Goal: Transaction & Acquisition: Purchase product/service

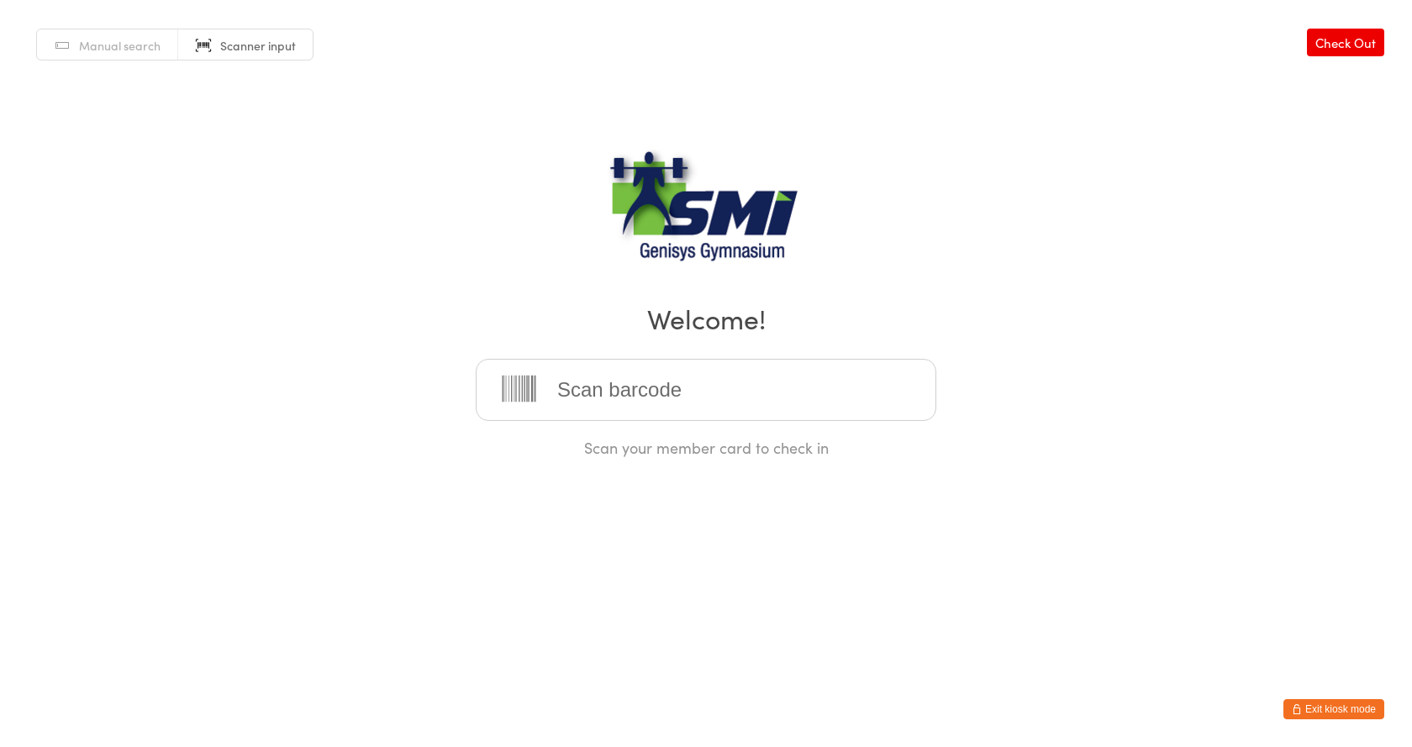
click at [113, 36] on link "Manual search" at bounding box center [107, 45] width 141 height 32
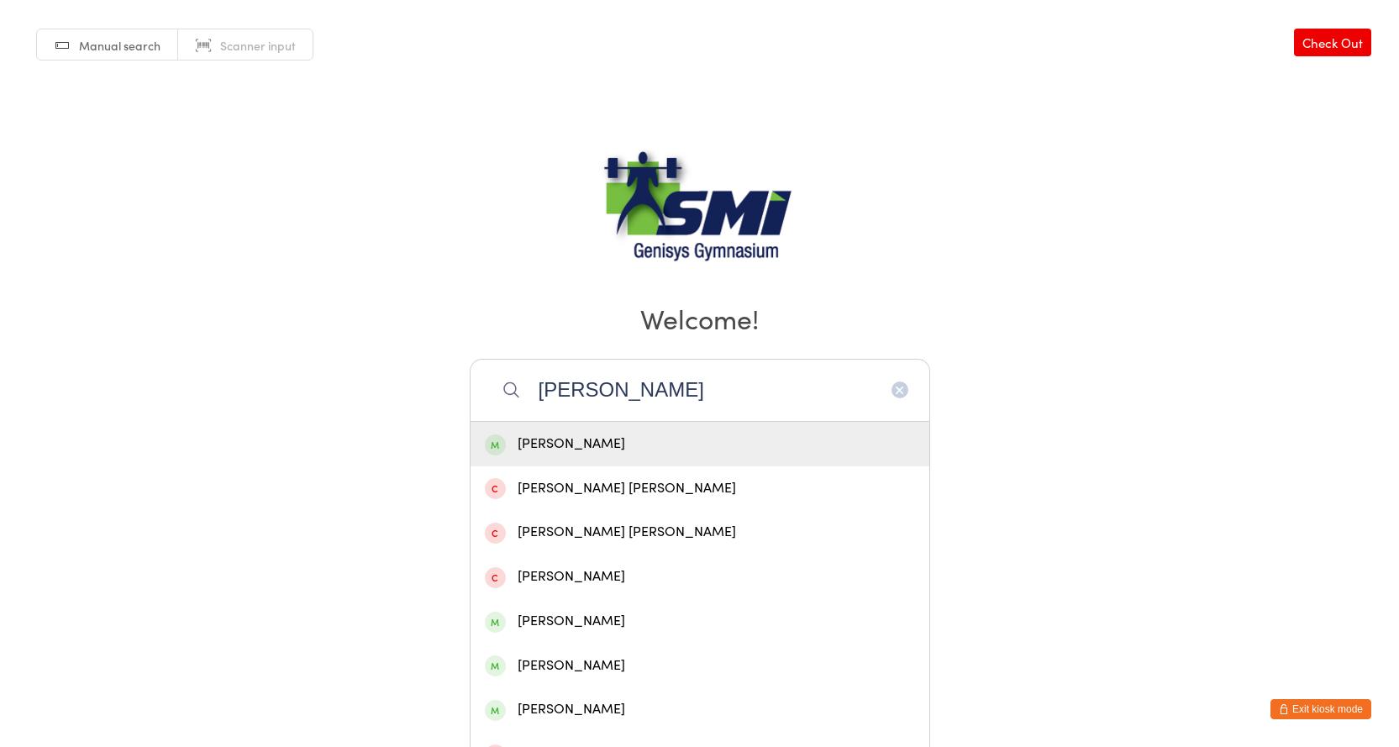
type input "rob bini"
click at [524, 444] on div "[PERSON_NAME]" at bounding box center [700, 444] width 430 height 23
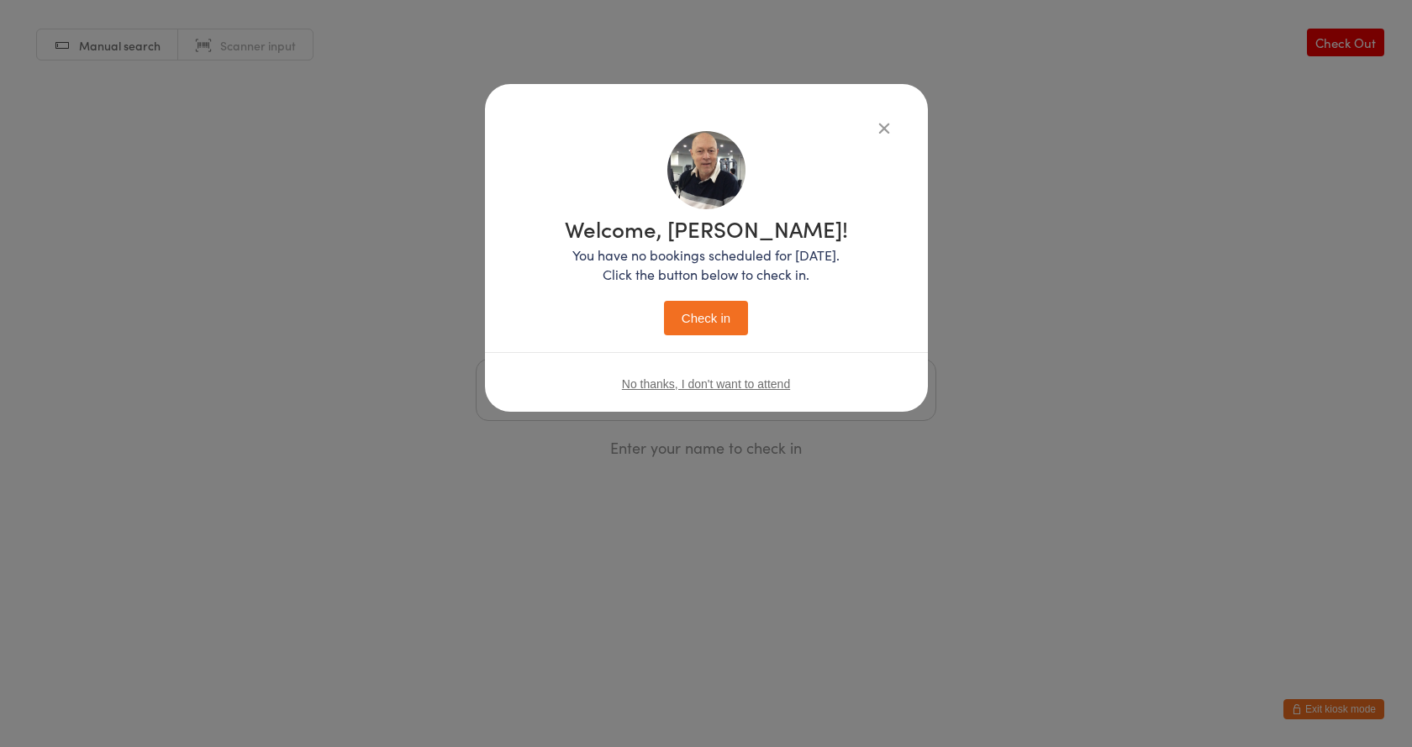
click at [703, 318] on button "Check in" at bounding box center [706, 318] width 84 height 34
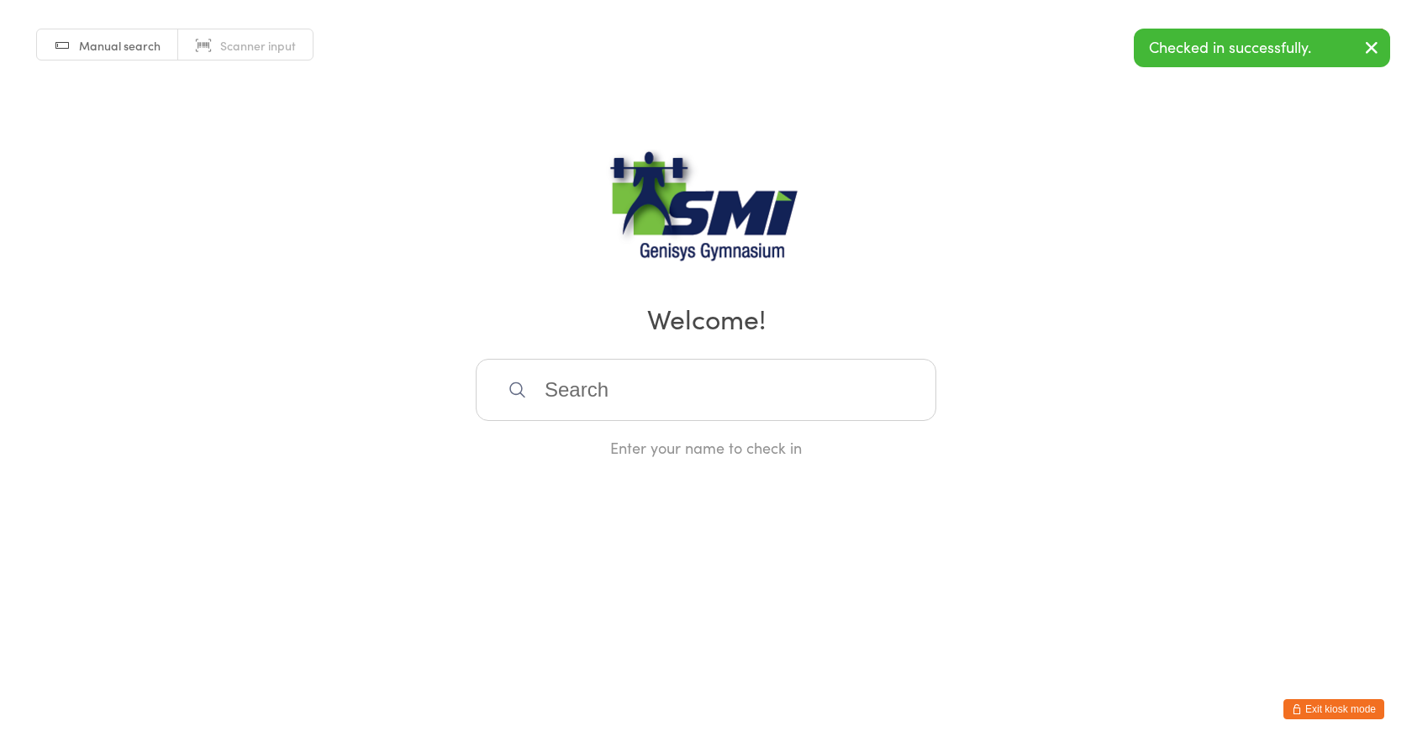
click at [220, 41] on span "Scanner input" at bounding box center [258, 45] width 76 height 17
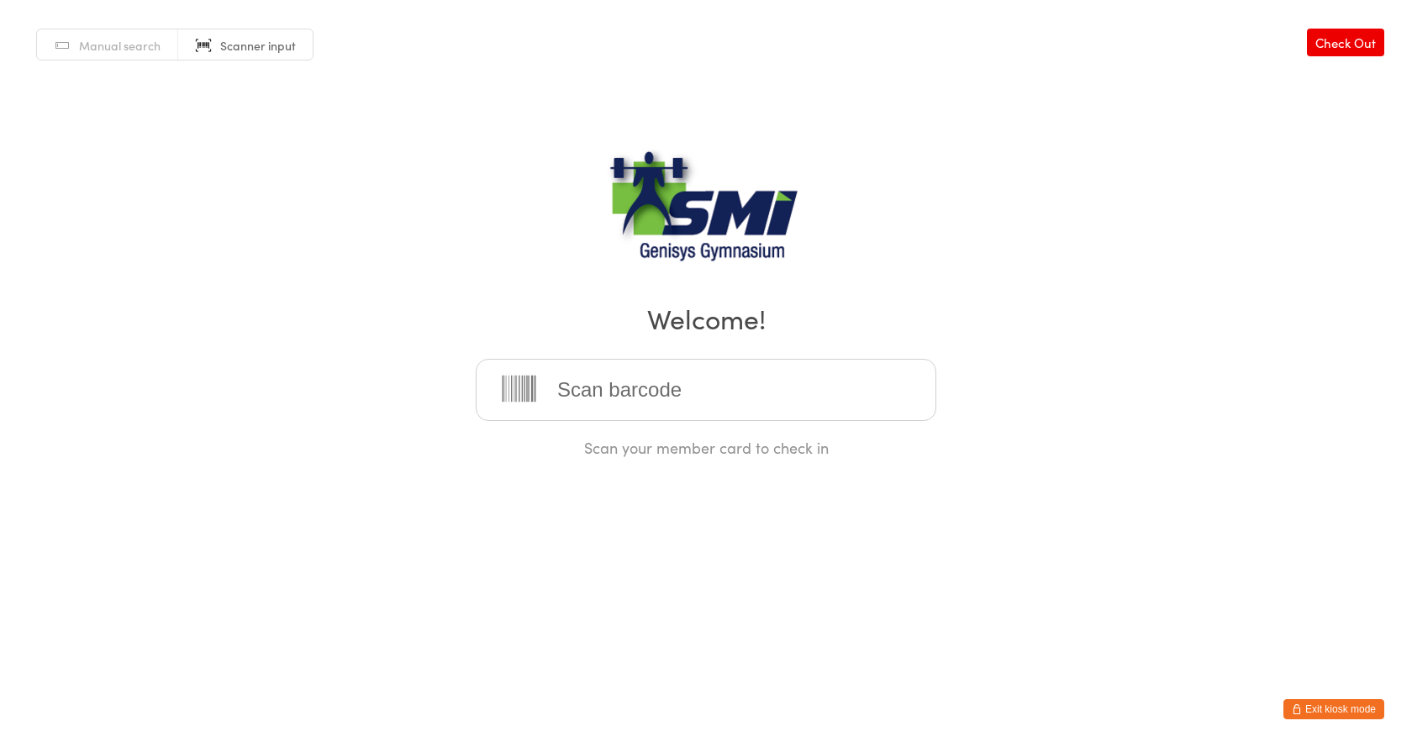
click at [1322, 704] on button "Exit kiosk mode" at bounding box center [1333, 709] width 101 height 20
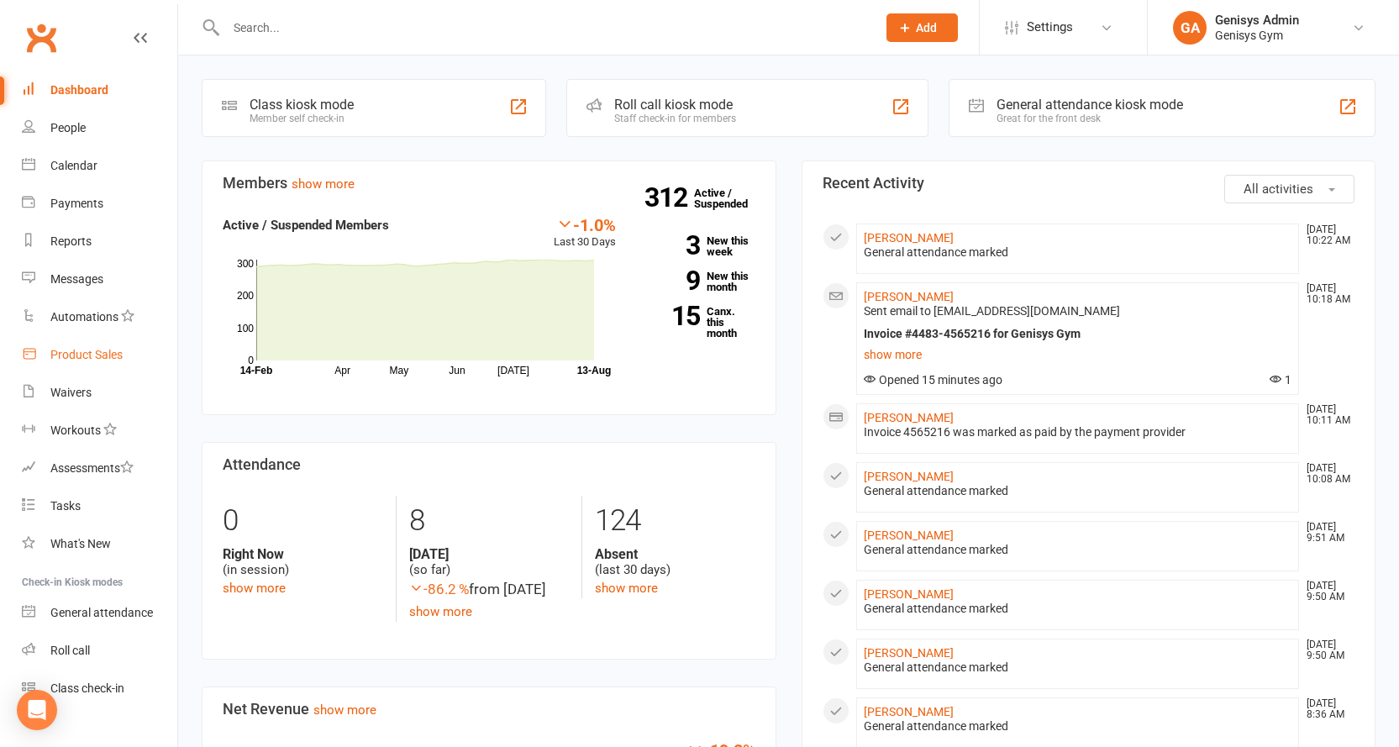
click at [87, 348] on div "Product Sales" at bounding box center [86, 354] width 72 height 13
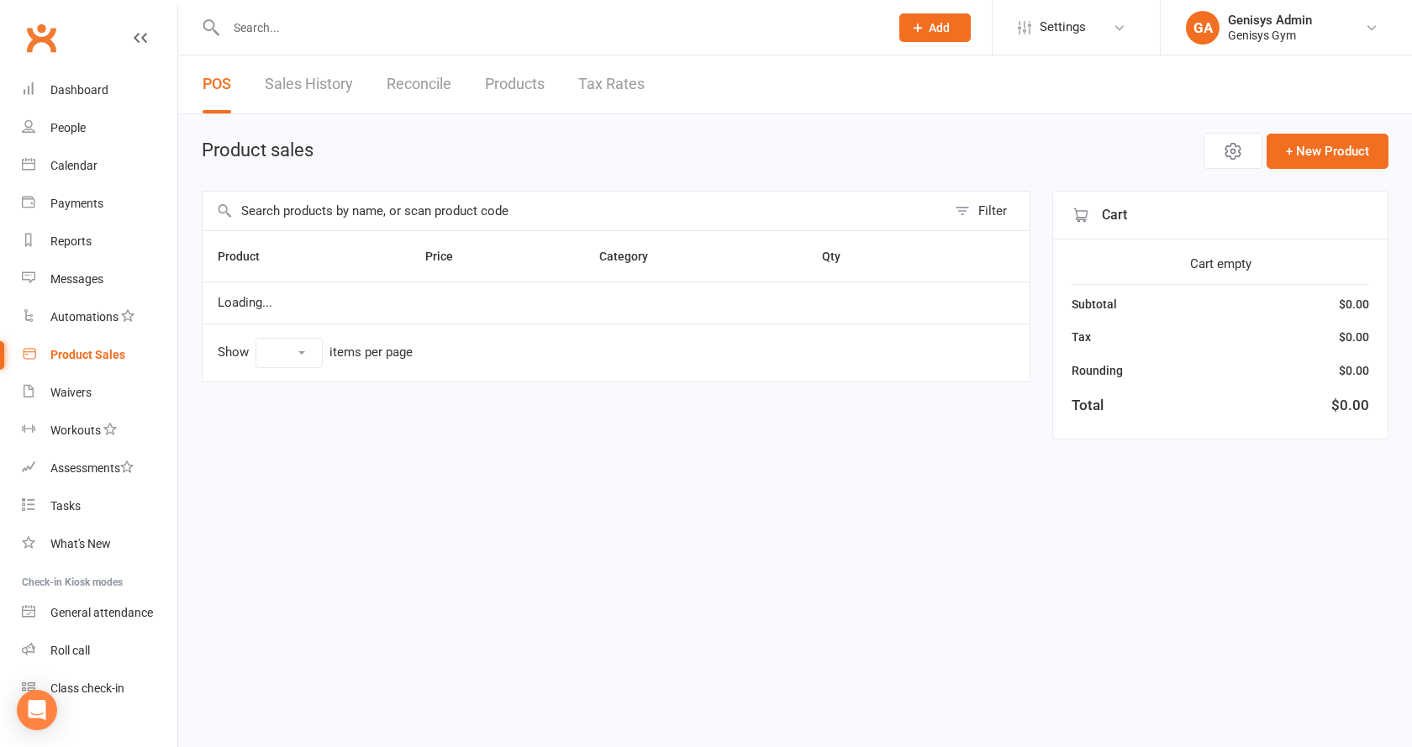
select select "100"
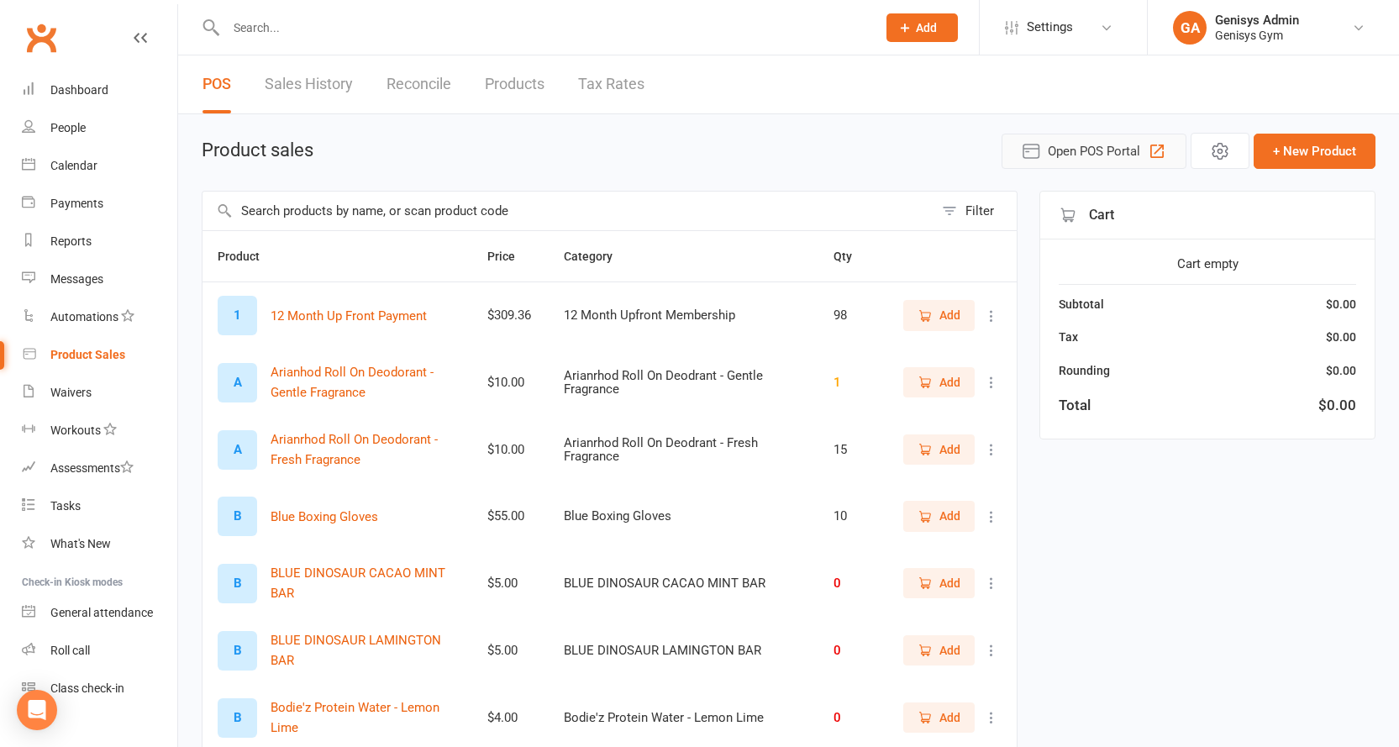
click at [1156, 160] on icon "button" at bounding box center [1157, 151] width 20 height 20
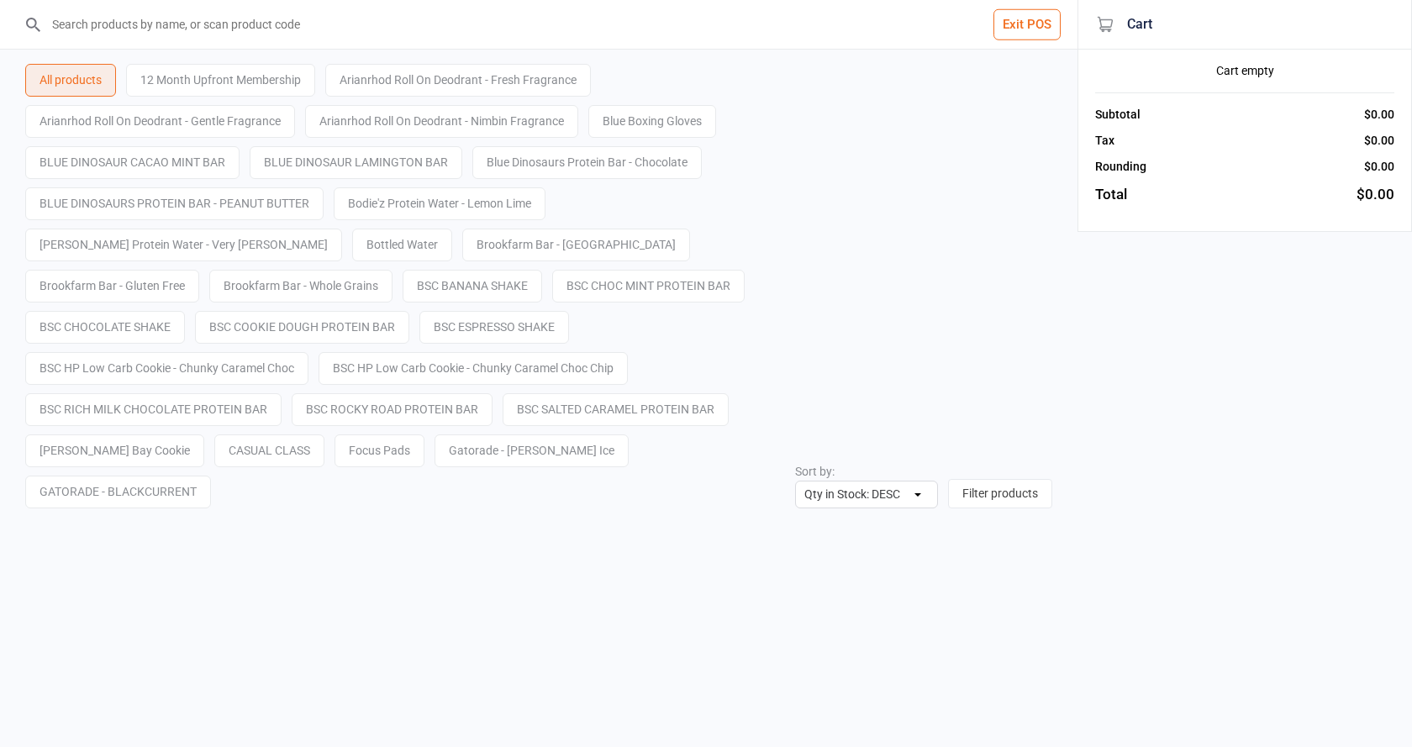
select select "stock_count-desc"
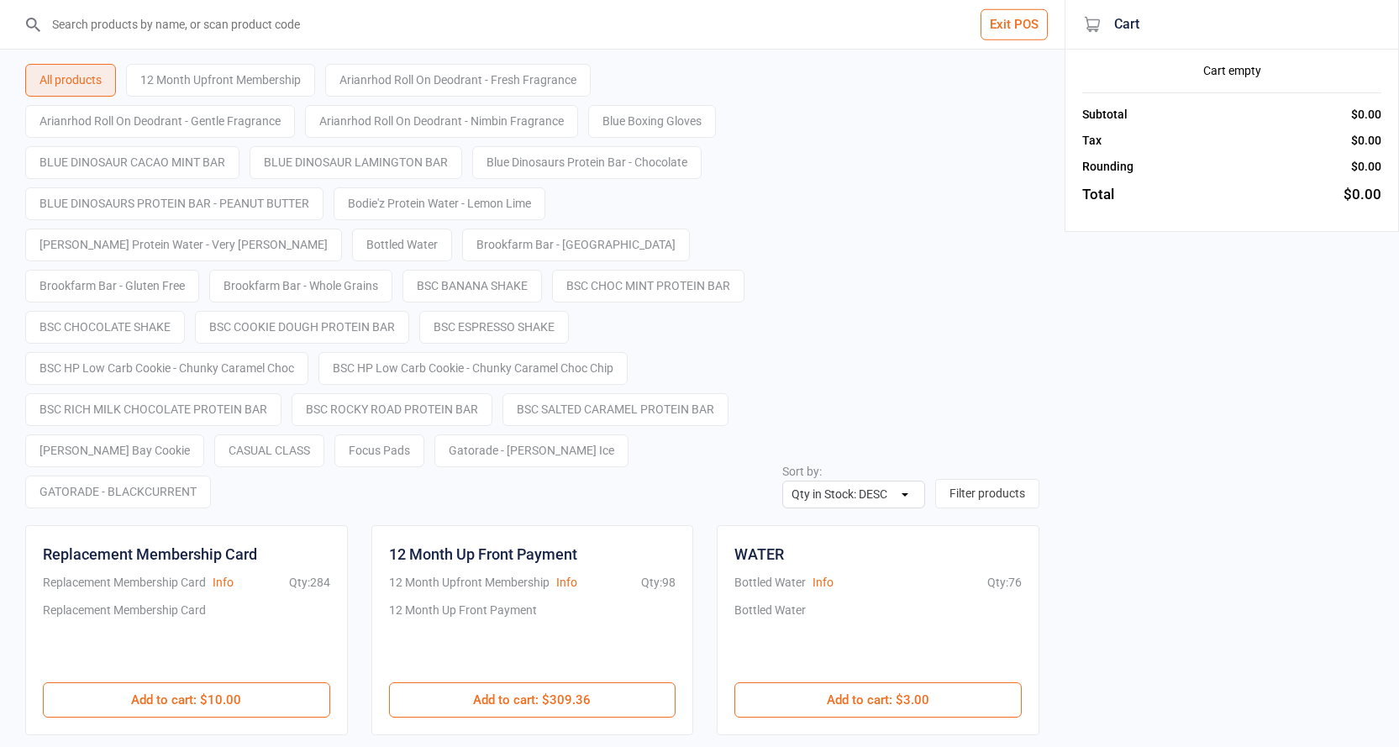
click at [104, 35] on input "search" at bounding box center [542, 24] width 997 height 49
type input "21571310833"
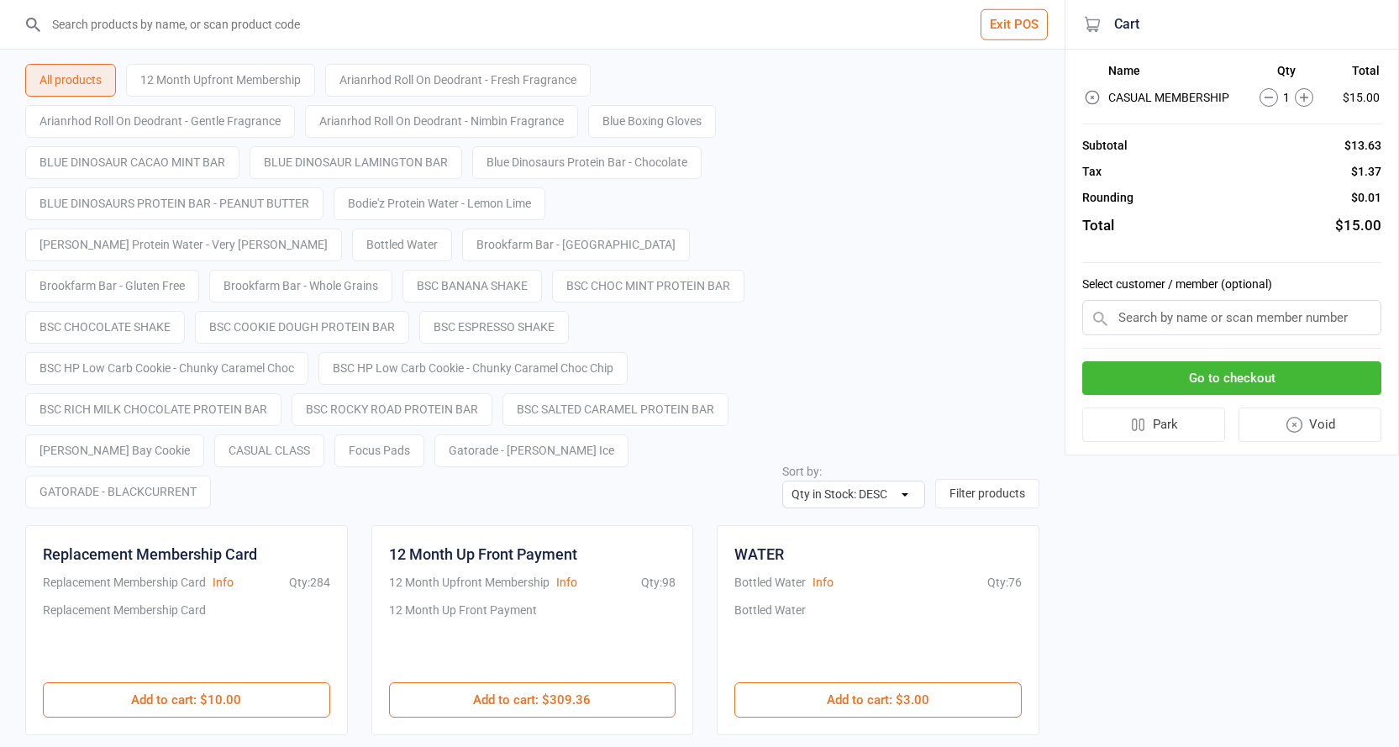
click at [1166, 388] on button "Go to checkout" at bounding box center [1231, 378] width 299 height 34
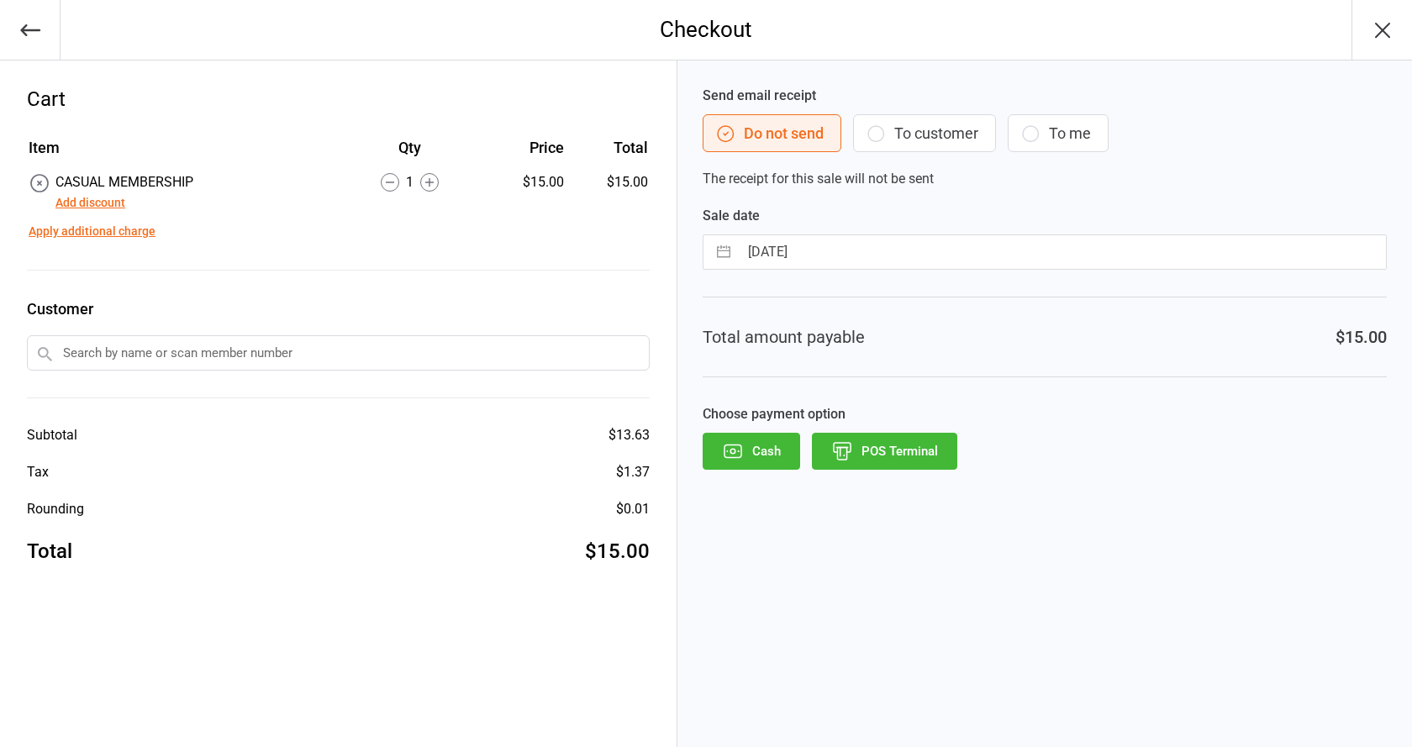
click at [95, 201] on button "Add discount" at bounding box center [90, 203] width 70 height 18
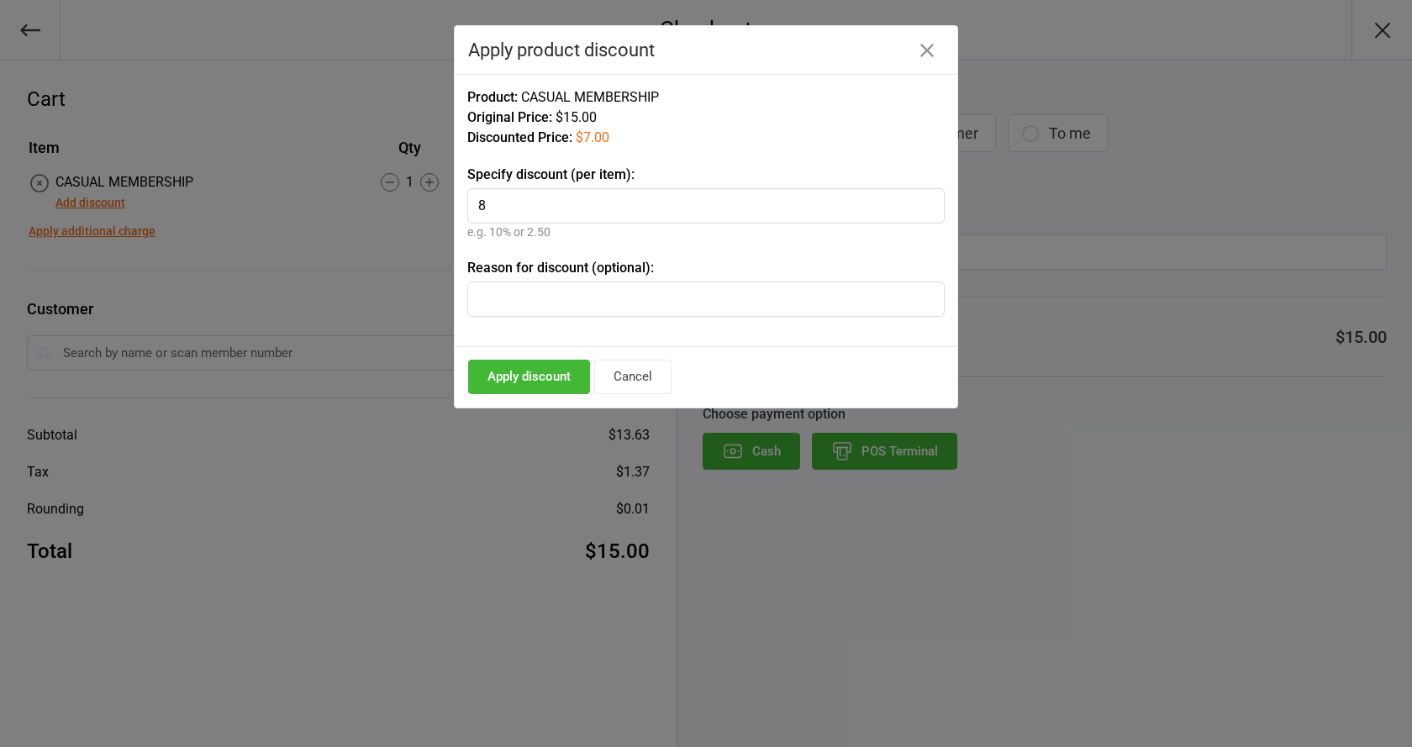
type input "8"
type input "Jock"
click at [529, 380] on button "Apply discount" at bounding box center [529, 377] width 122 height 34
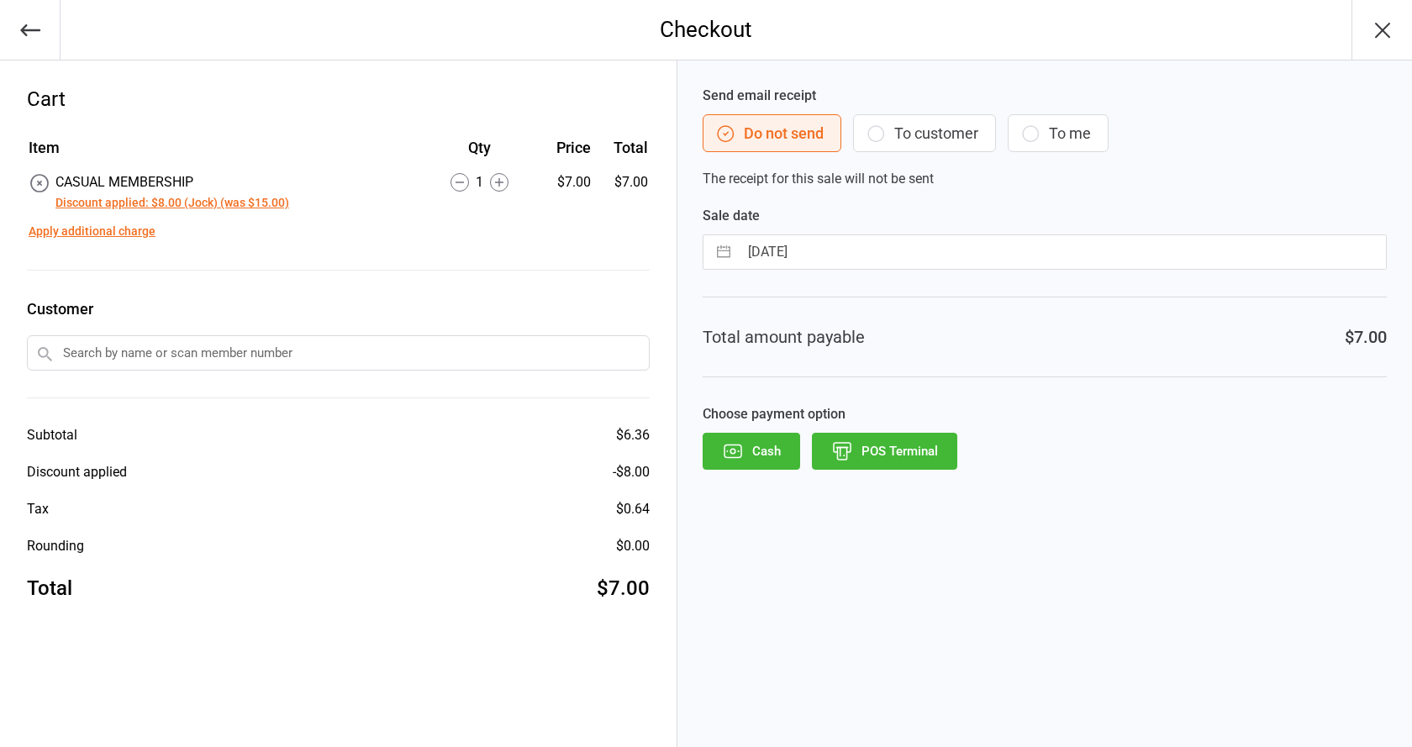
click at [853, 464] on button "POS Terminal" at bounding box center [884, 451] width 145 height 37
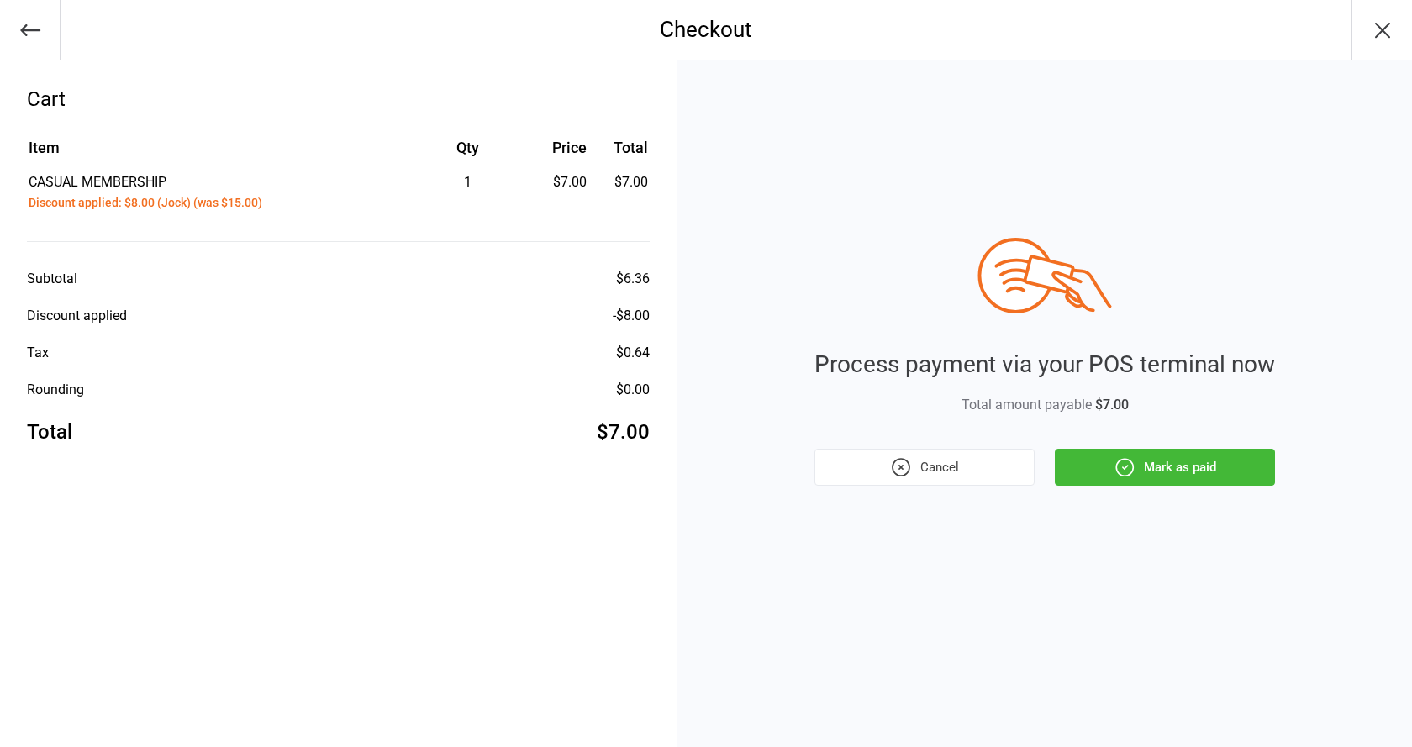
click at [1130, 486] on div "Process payment via your POS terminal now Total amount payable $7.00 Cancel Mar…" at bounding box center [1044, 403] width 734 height 686
click at [1141, 479] on button "Mark as paid" at bounding box center [1164, 467] width 220 height 37
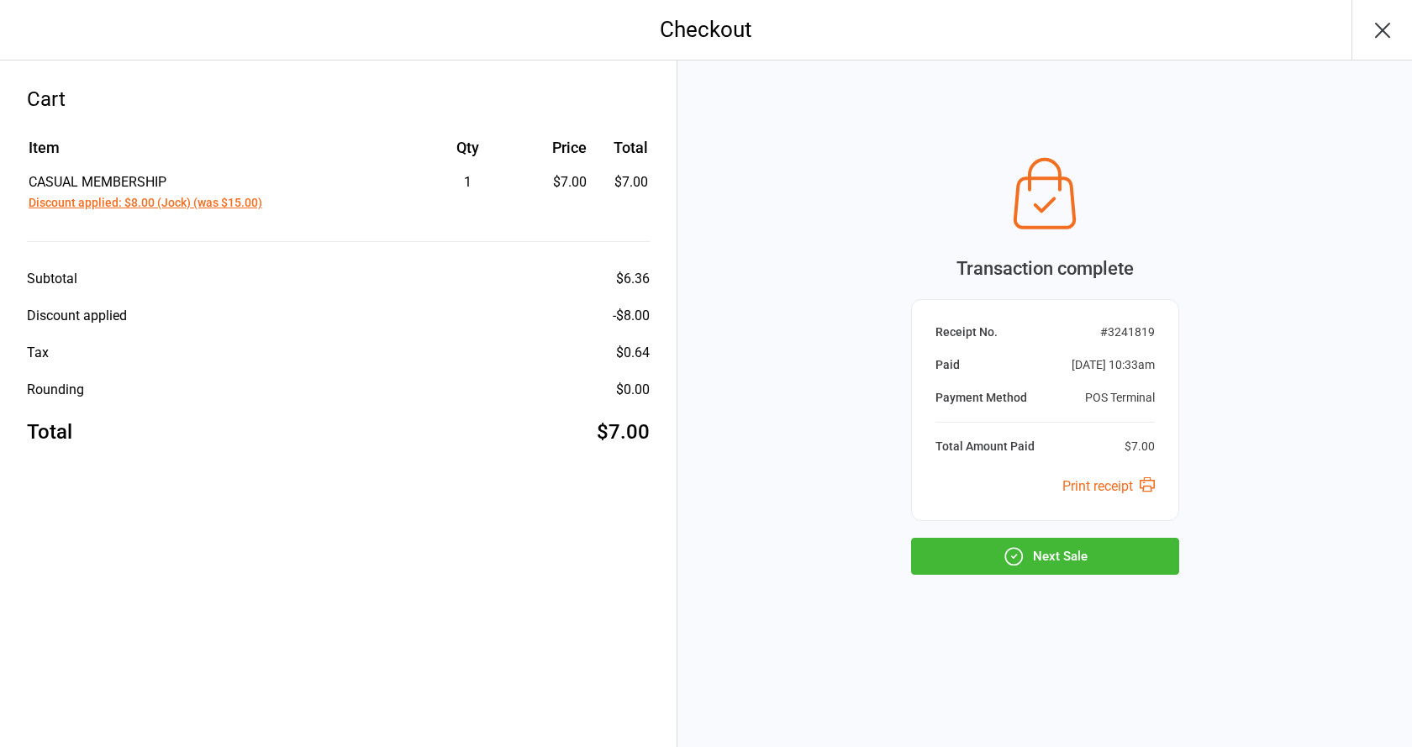
click at [1070, 560] on button "Next Sale" at bounding box center [1045, 556] width 268 height 37
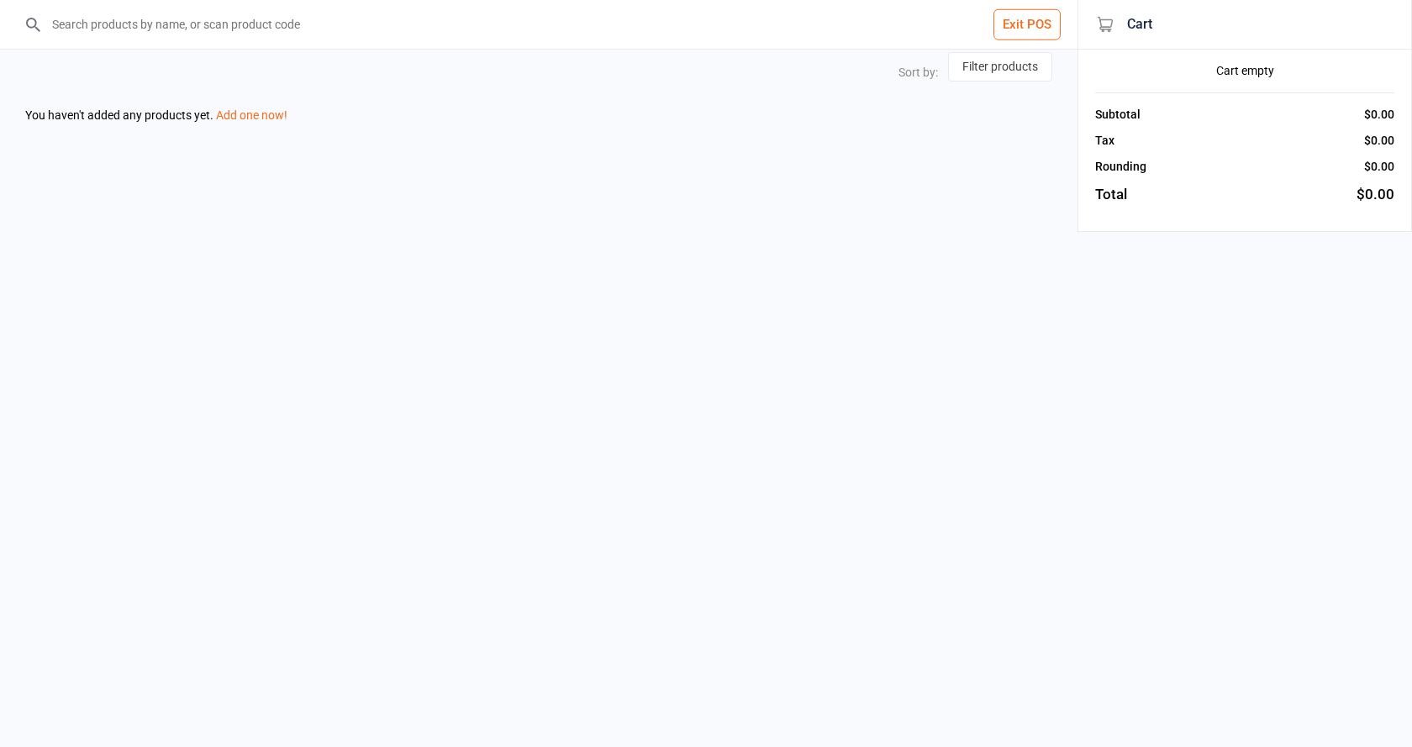
select select "stock_count-desc"
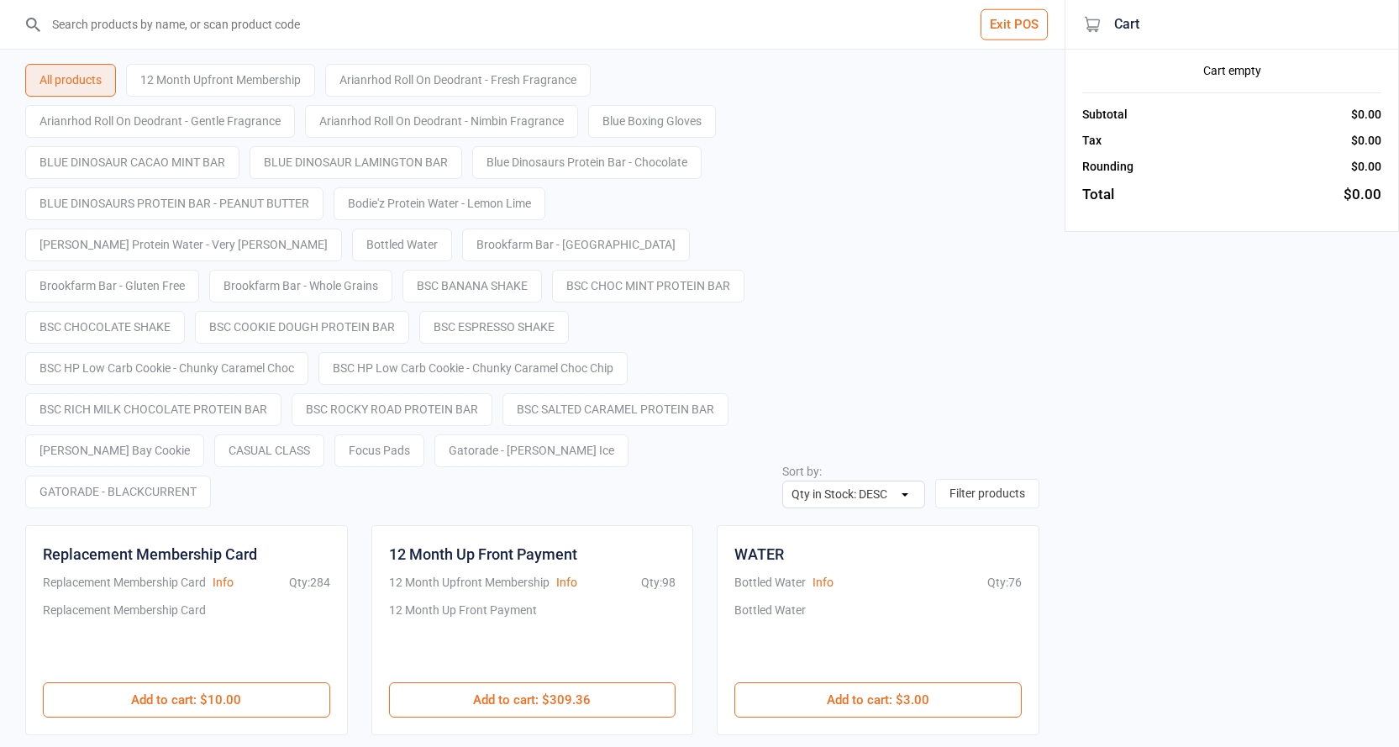
drag, startPoint x: 1007, startPoint y: 41, endPoint x: 1006, endPoint y: 14, distance: 26.9
click at [1006, 26] on header "Exit POS" at bounding box center [532, 25] width 1065 height 50
click at [1031, 30] on button "Exit POS" at bounding box center [1013, 24] width 67 height 31
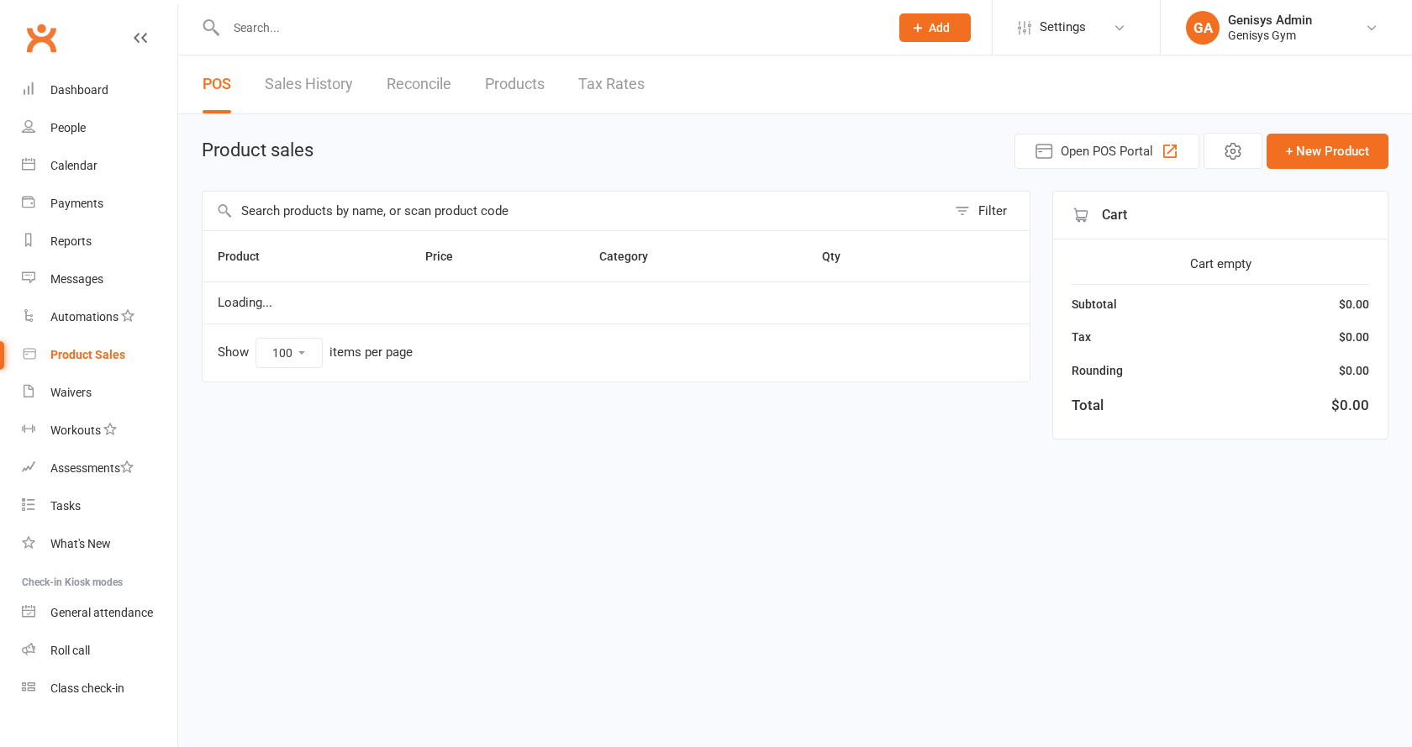
select select "100"
drag, startPoint x: 0, startPoint y: 0, endPoint x: 73, endPoint y: 102, distance: 125.2
click at [73, 98] on link "Dashboard" at bounding box center [99, 90] width 155 height 38
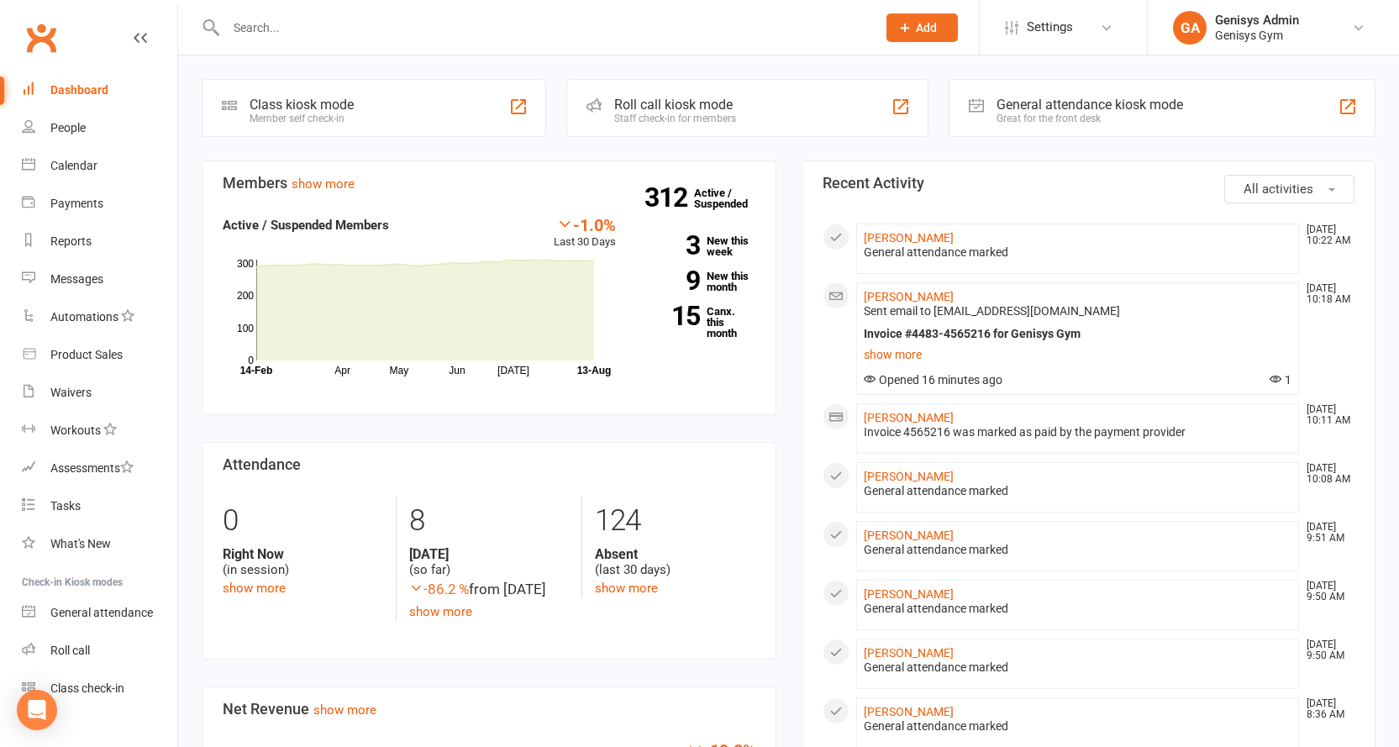
click at [1039, 121] on div "Great for the front desk" at bounding box center [1089, 119] width 187 height 12
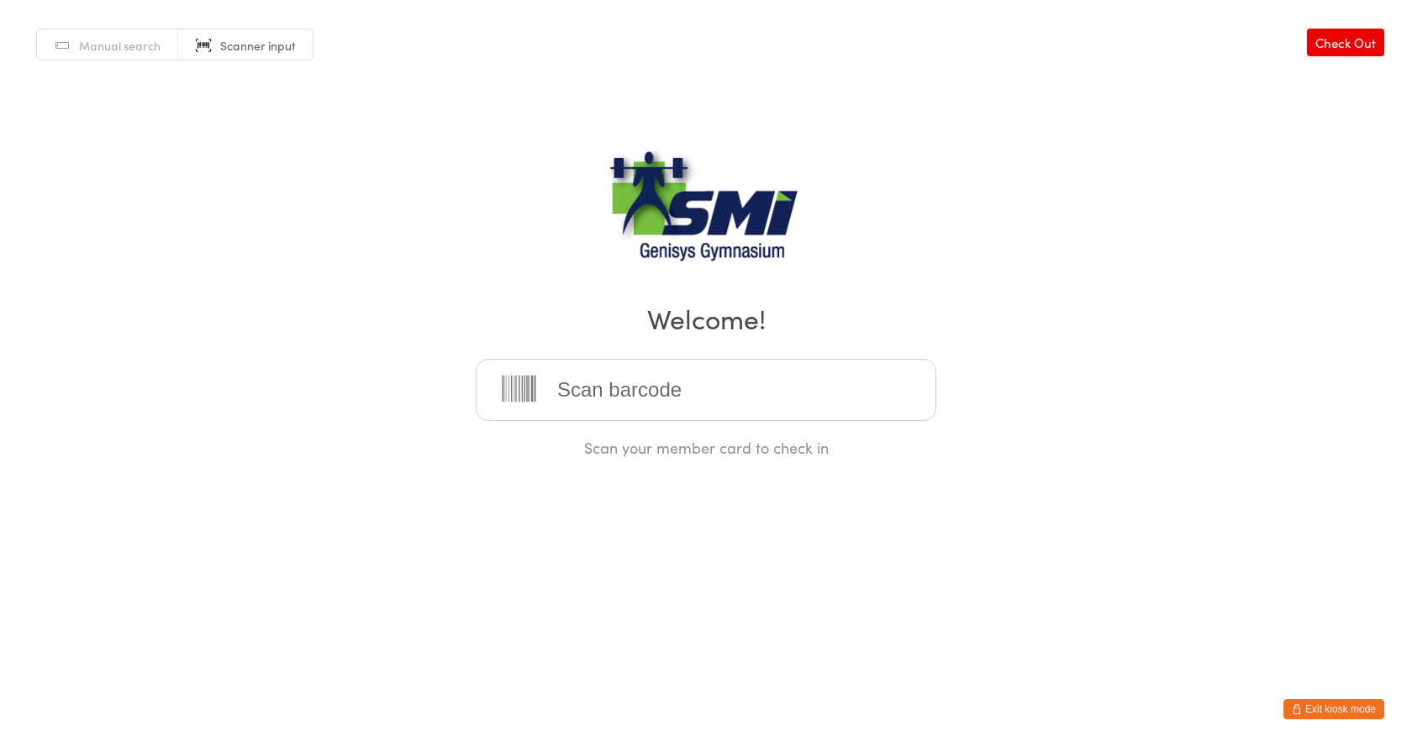
drag, startPoint x: 607, startPoint y: 370, endPoint x: 592, endPoint y: 355, distance: 21.4
click at [607, 370] on input "search" at bounding box center [706, 390] width 460 height 62
click at [505, 274] on div "Manual search Scanner input Check Out Welcome! Scan your member card to check in" at bounding box center [706, 229] width 1412 height 458
click at [605, 394] on input "search" at bounding box center [706, 390] width 460 height 62
click at [146, 54] on link "Manual search" at bounding box center [107, 45] width 141 height 32
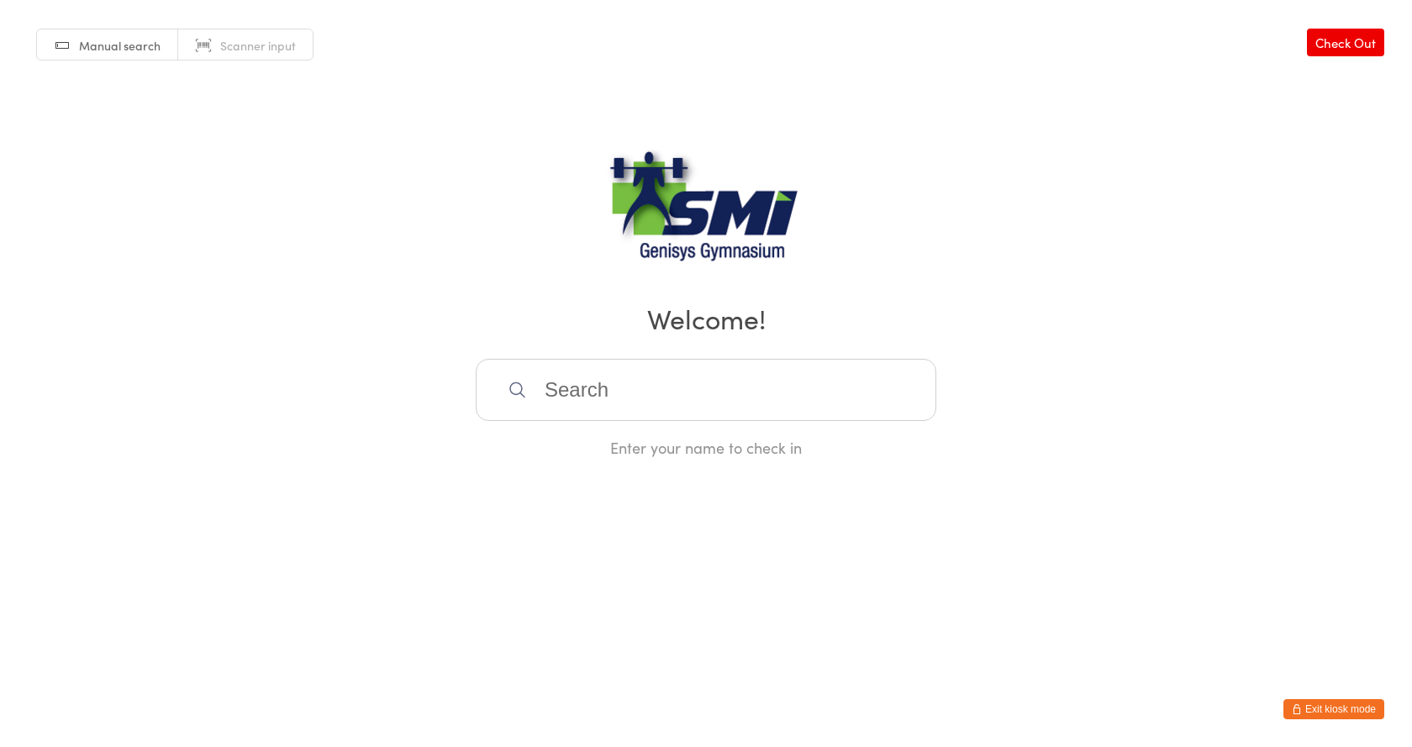
click at [261, 36] on link "Scanner input" at bounding box center [245, 45] width 134 height 32
click at [124, 60] on div "Manual search Scanner input" at bounding box center [174, 45] width 277 height 32
click at [129, 49] on span "Manual search" at bounding box center [119, 45] width 81 height 17
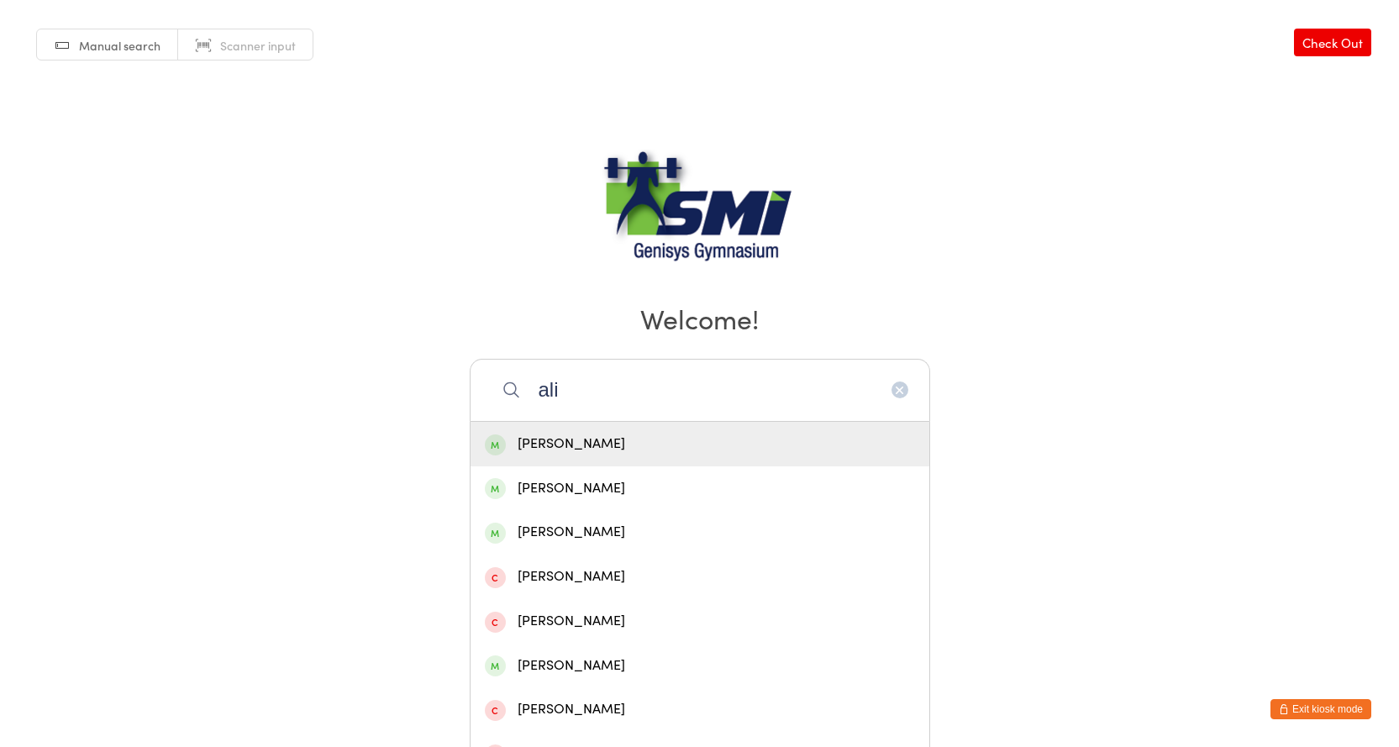
type input "ali"
click at [560, 444] on div "Ali Najem" at bounding box center [700, 444] width 430 height 23
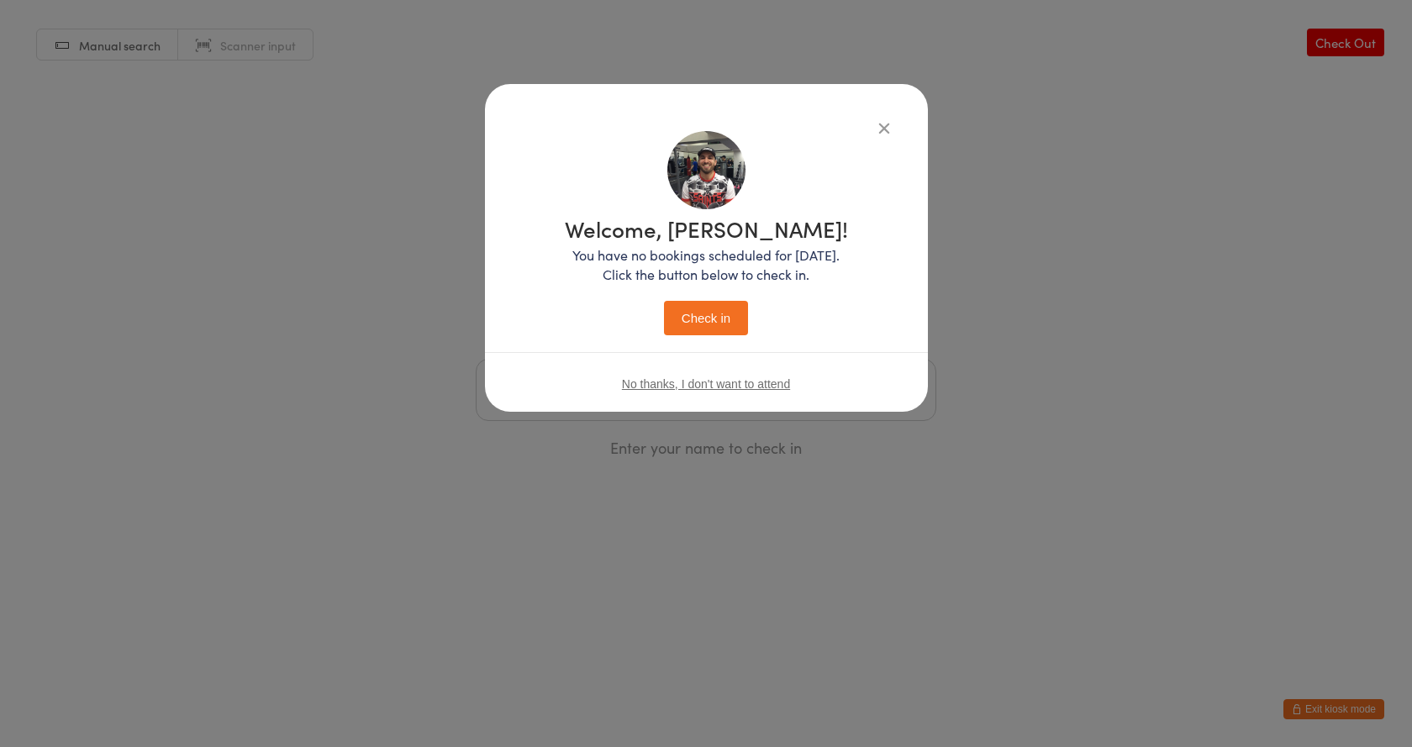
click at [708, 322] on button "Check in" at bounding box center [706, 318] width 84 height 34
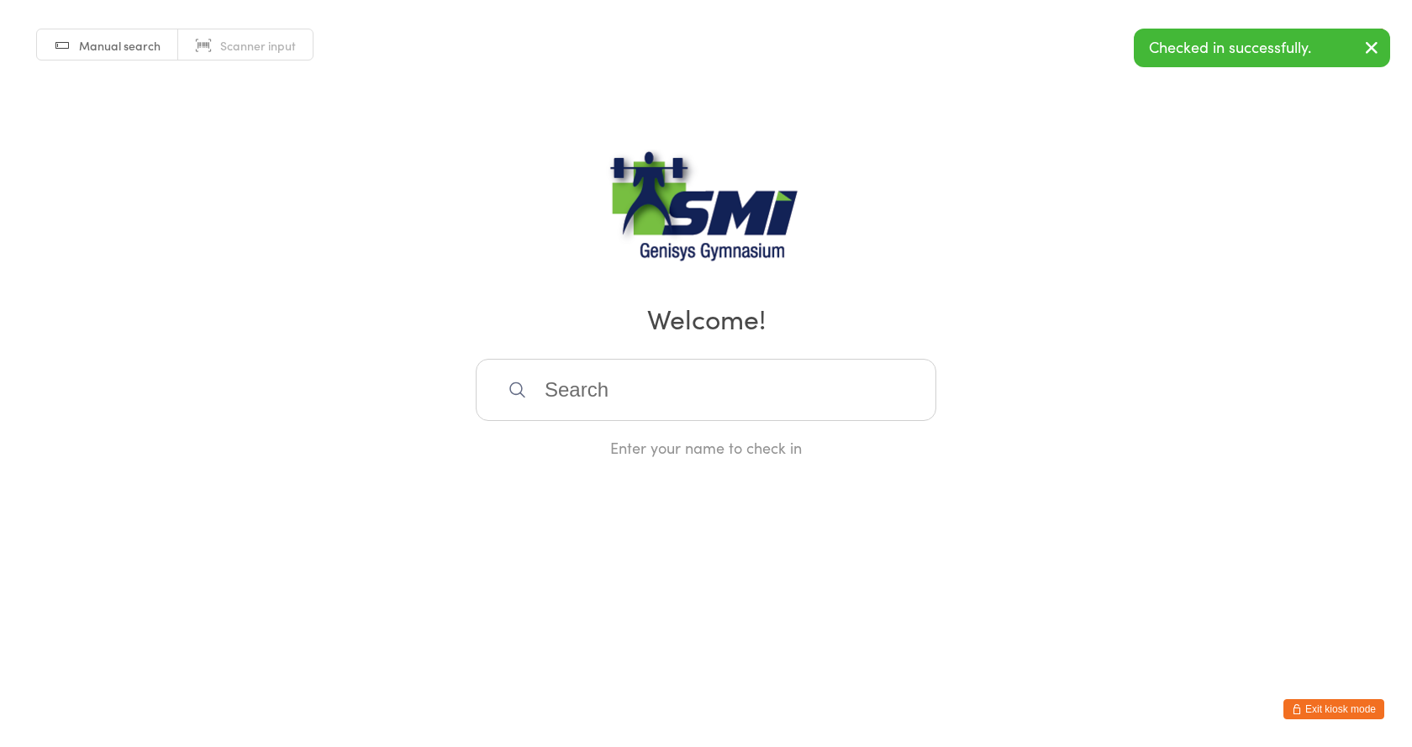
click at [1350, 714] on button "Exit kiosk mode" at bounding box center [1333, 709] width 101 height 20
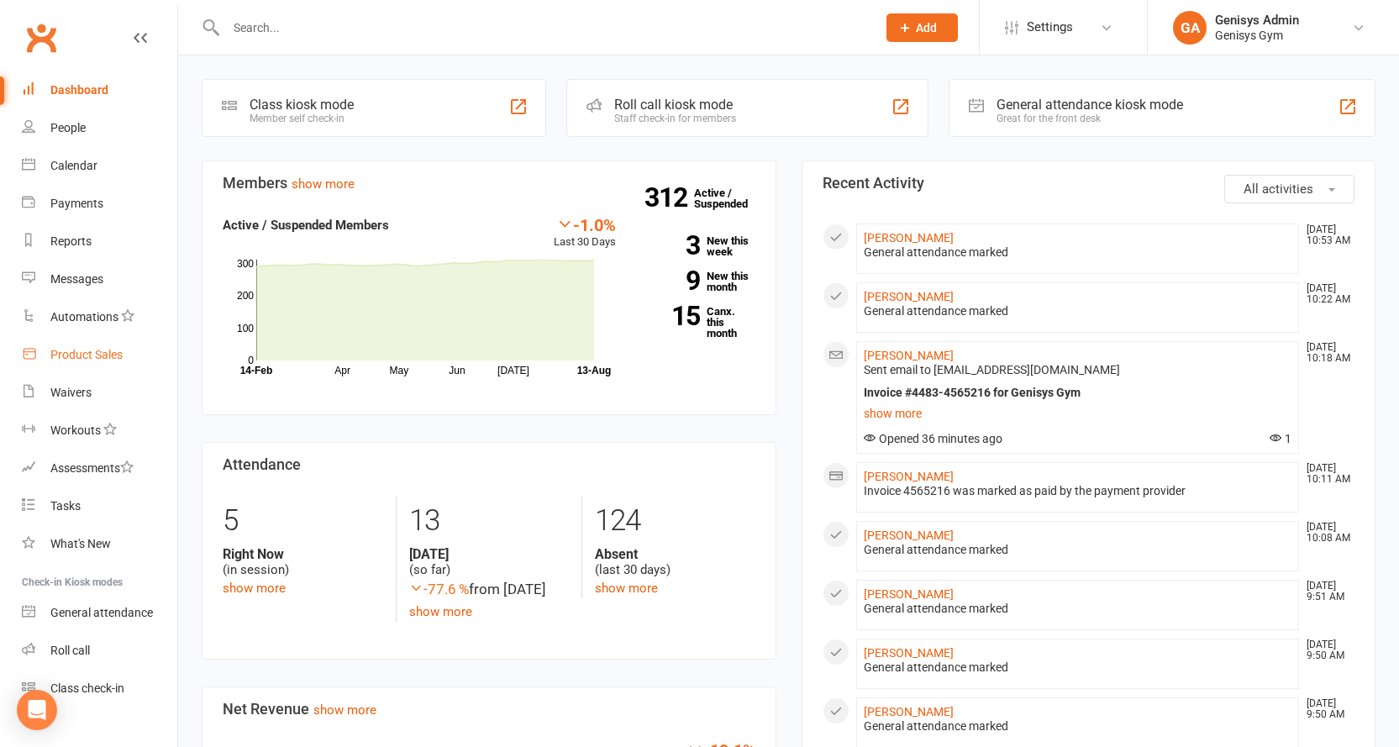
click at [73, 353] on div "Product Sales" at bounding box center [86, 354] width 72 height 13
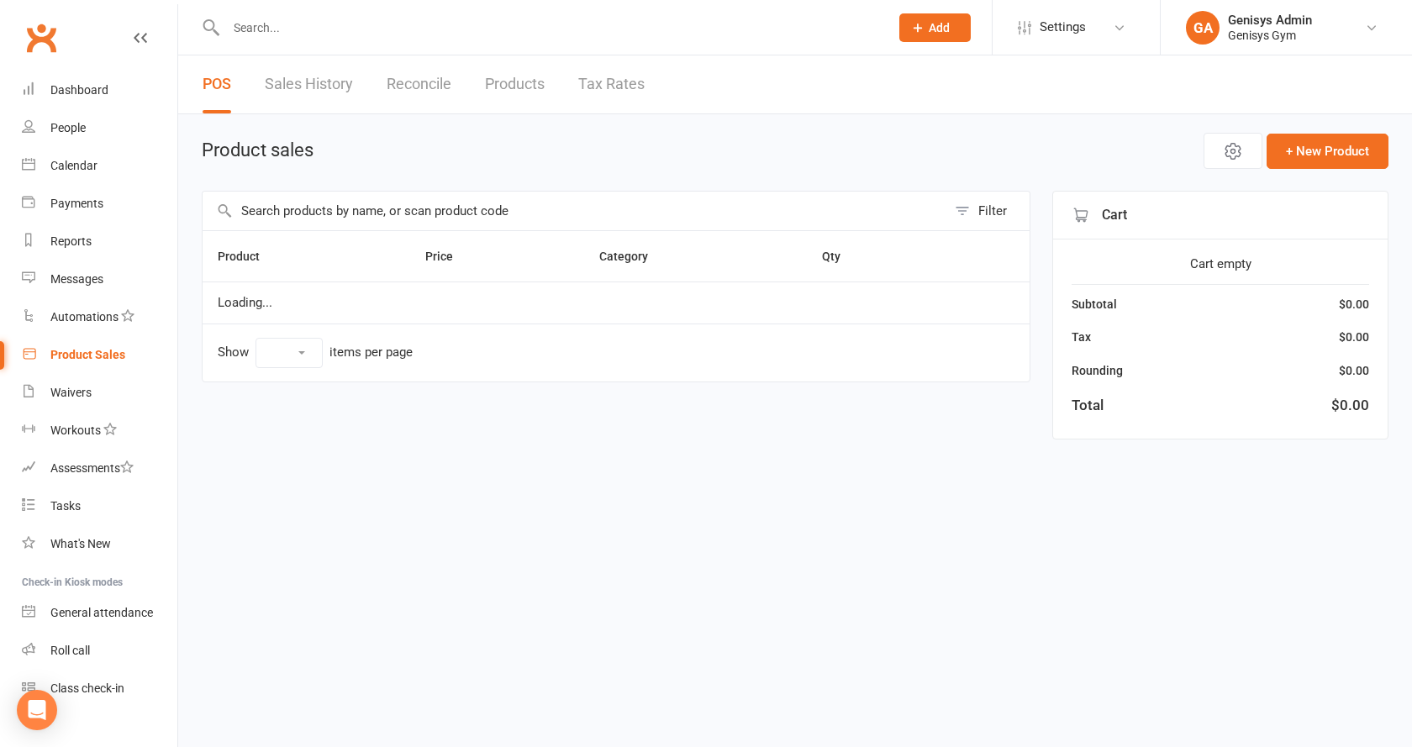
select select "100"
click at [1119, 155] on span "Open POS Portal" at bounding box center [1106, 151] width 92 height 20
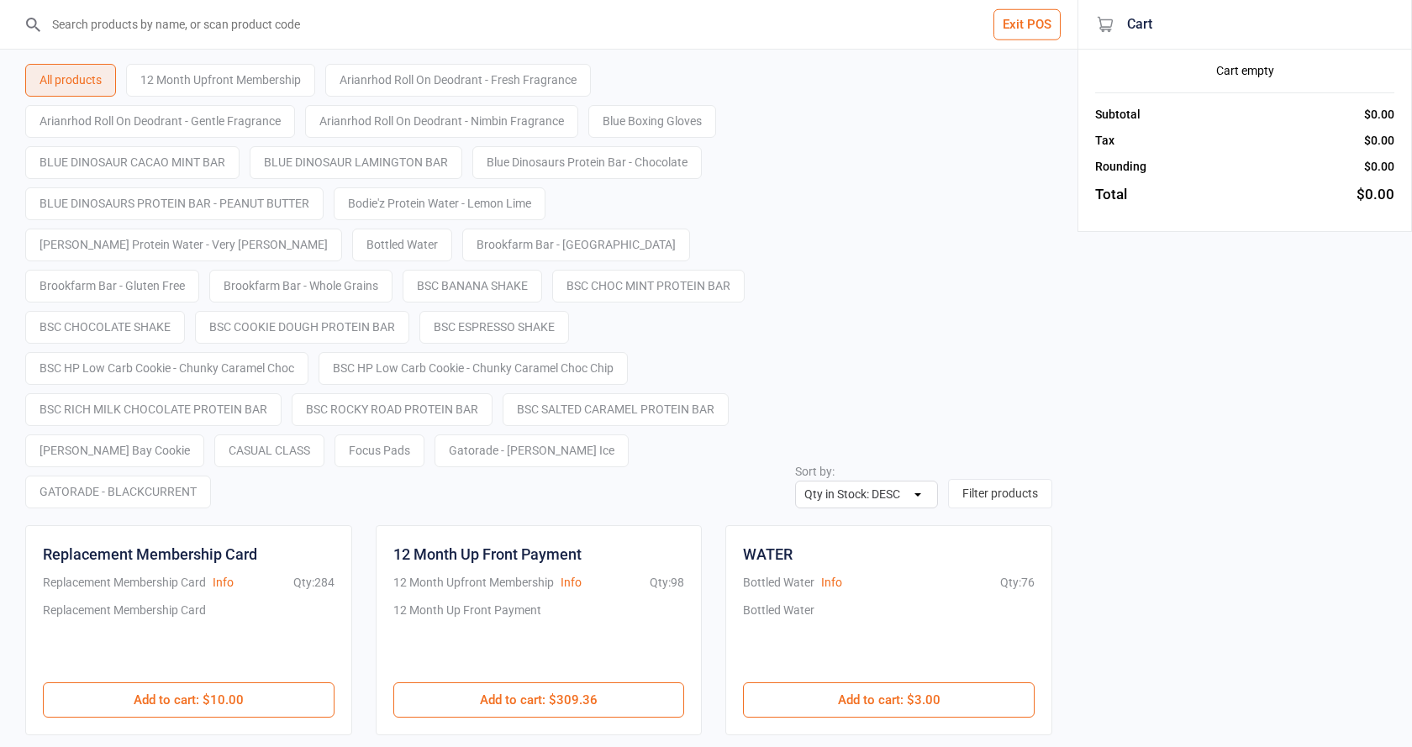
select select "stock_count-desc"
click at [99, 30] on input "search" at bounding box center [542, 24] width 997 height 49
type input "21571310833"
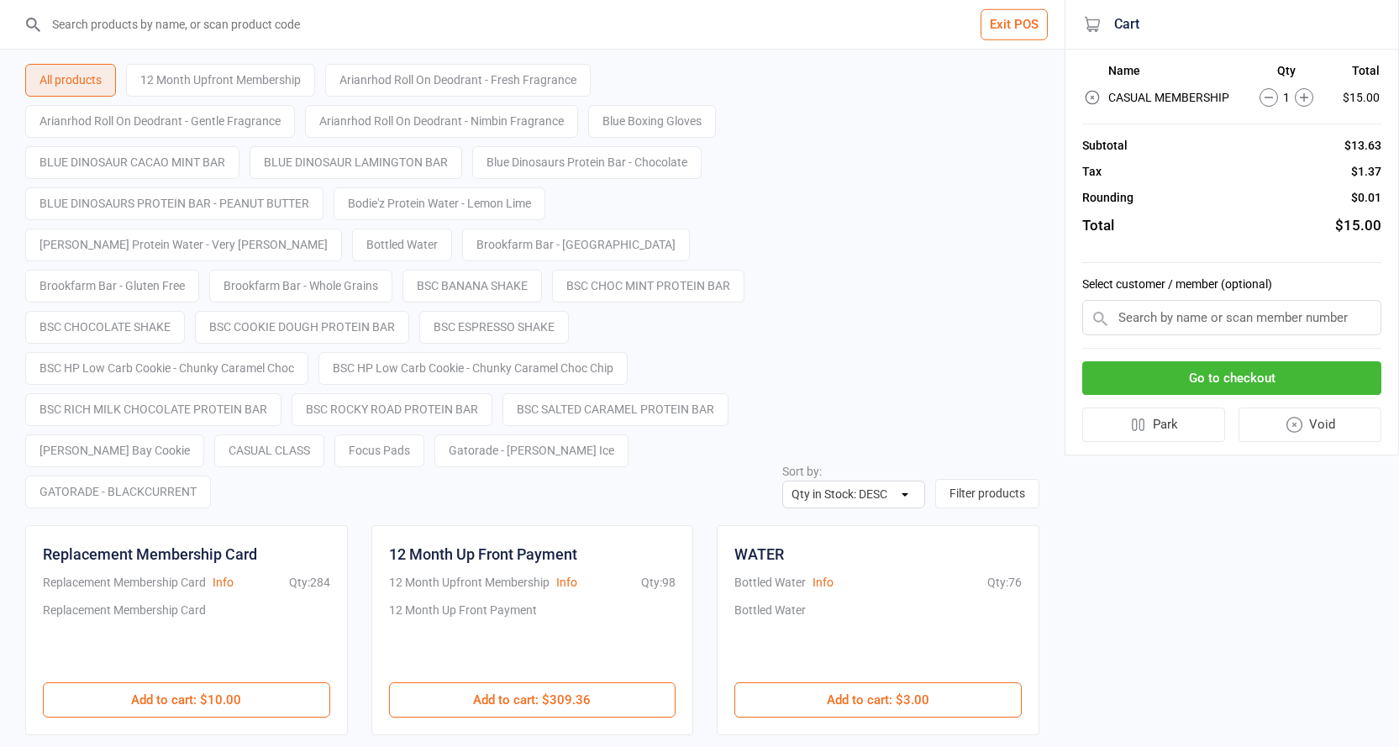
click at [1170, 323] on input "text" at bounding box center [1231, 317] width 299 height 35
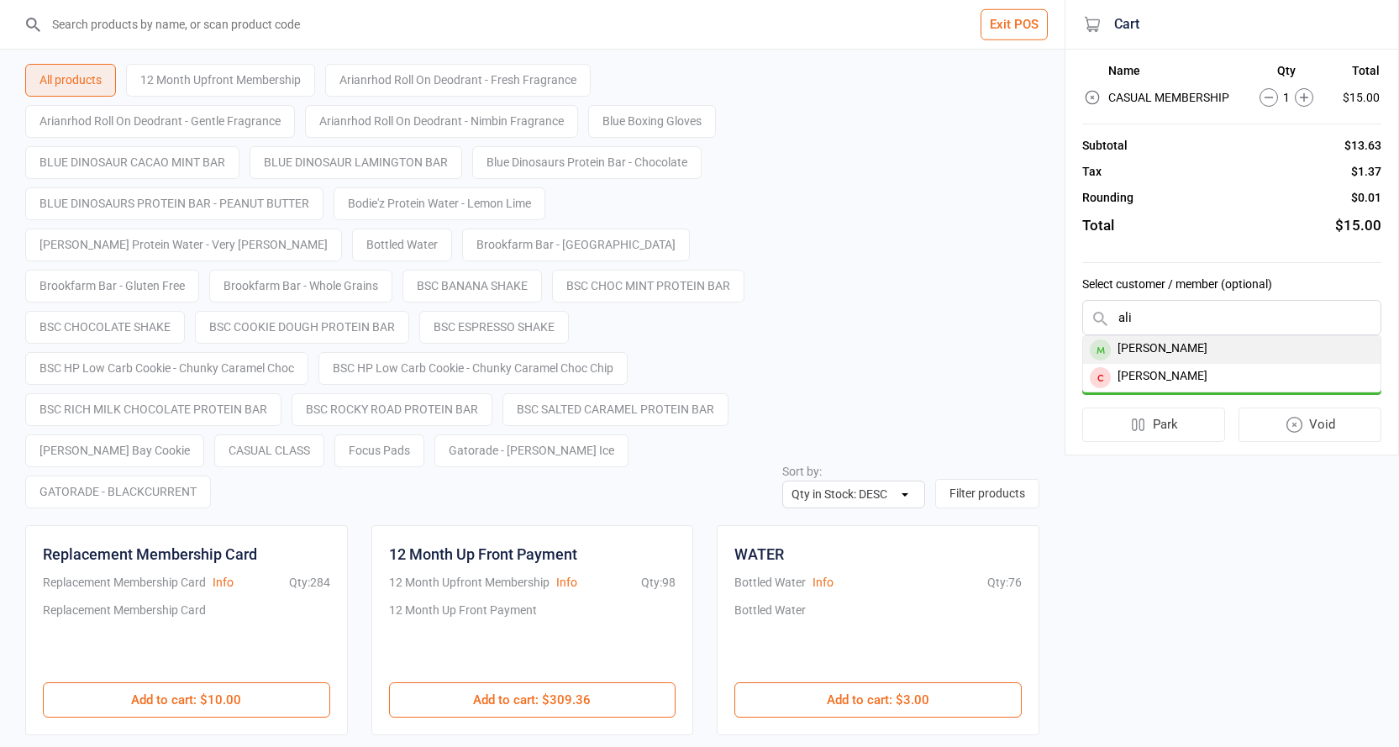
type input "ali"
click at [1161, 350] on div "[PERSON_NAME]" at bounding box center [1231, 350] width 297 height 28
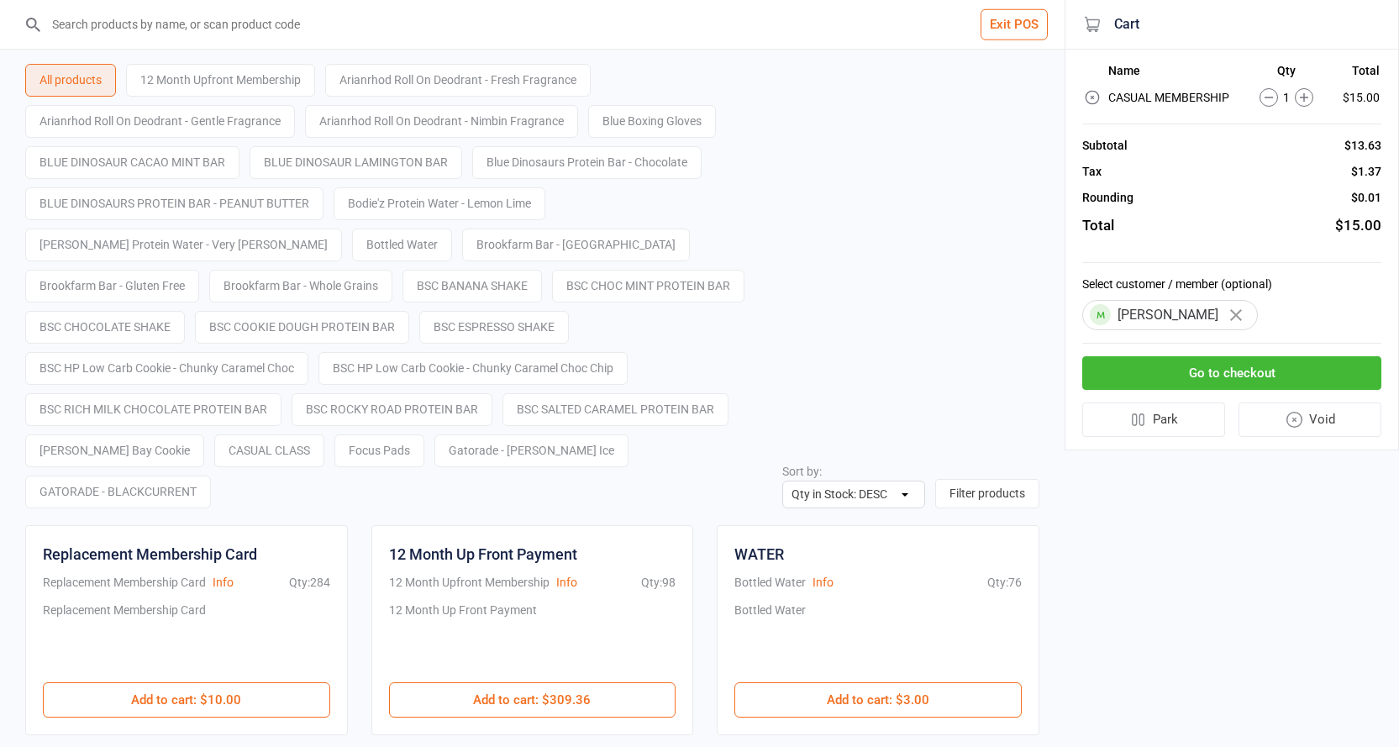
click at [1217, 363] on button "Go to checkout" at bounding box center [1231, 373] width 299 height 34
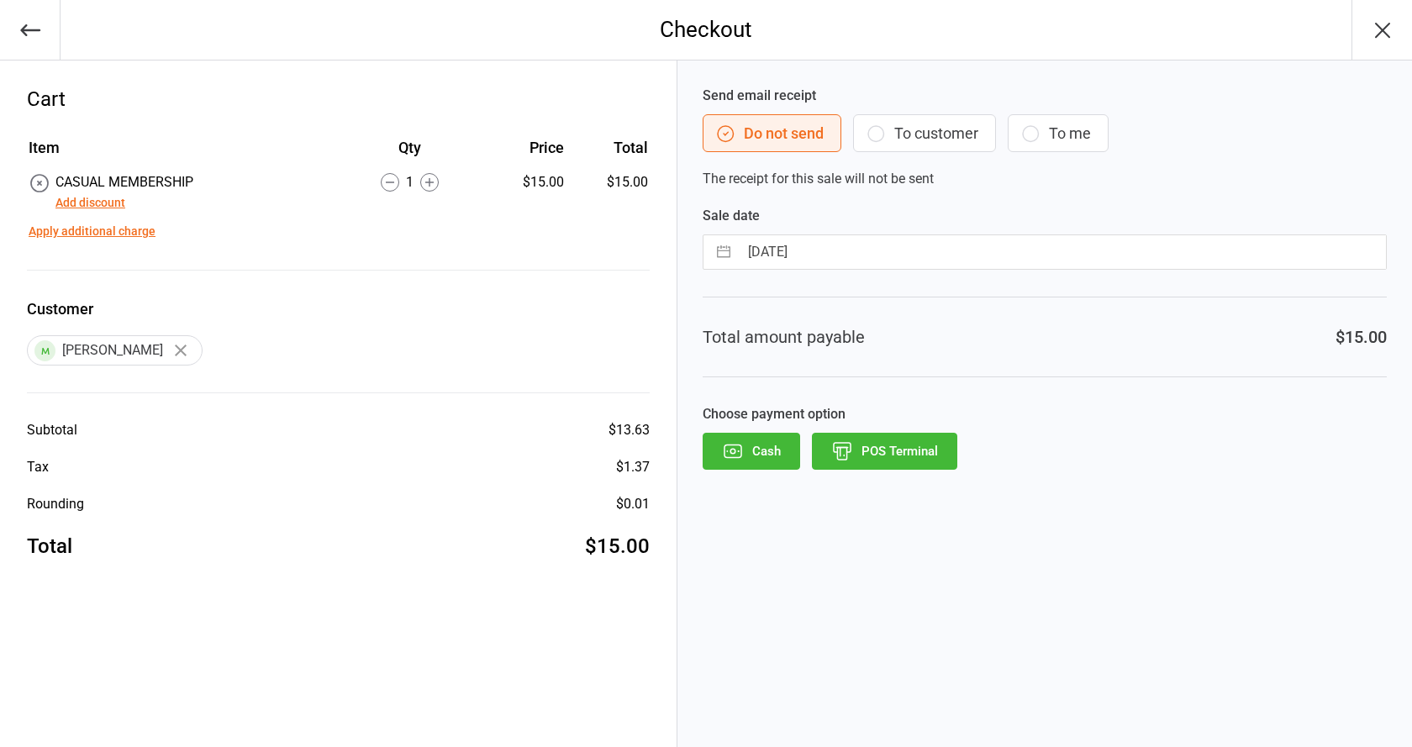
click at [103, 197] on button "Add discount" at bounding box center [90, 203] width 70 height 18
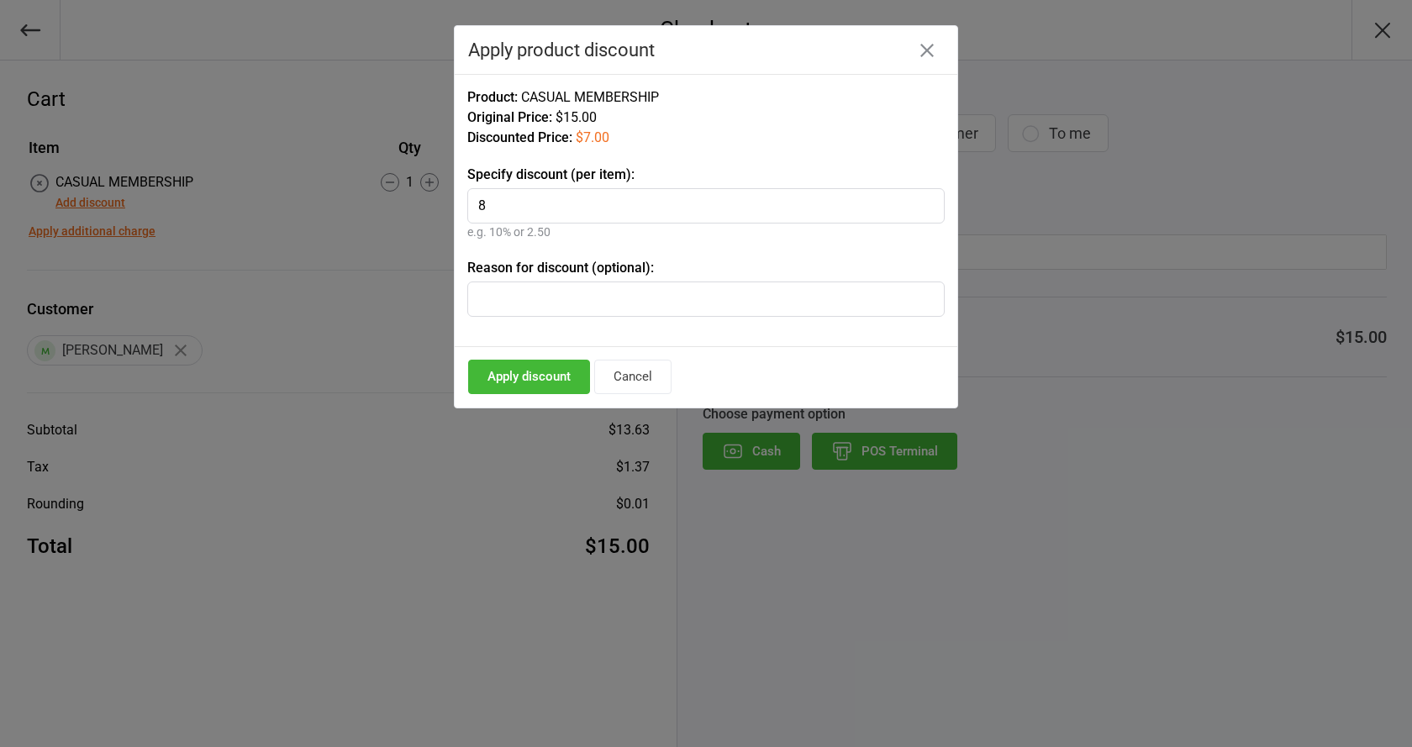
type input "8"
type input "Jock"
click at [523, 383] on button "Apply discount" at bounding box center [529, 377] width 122 height 34
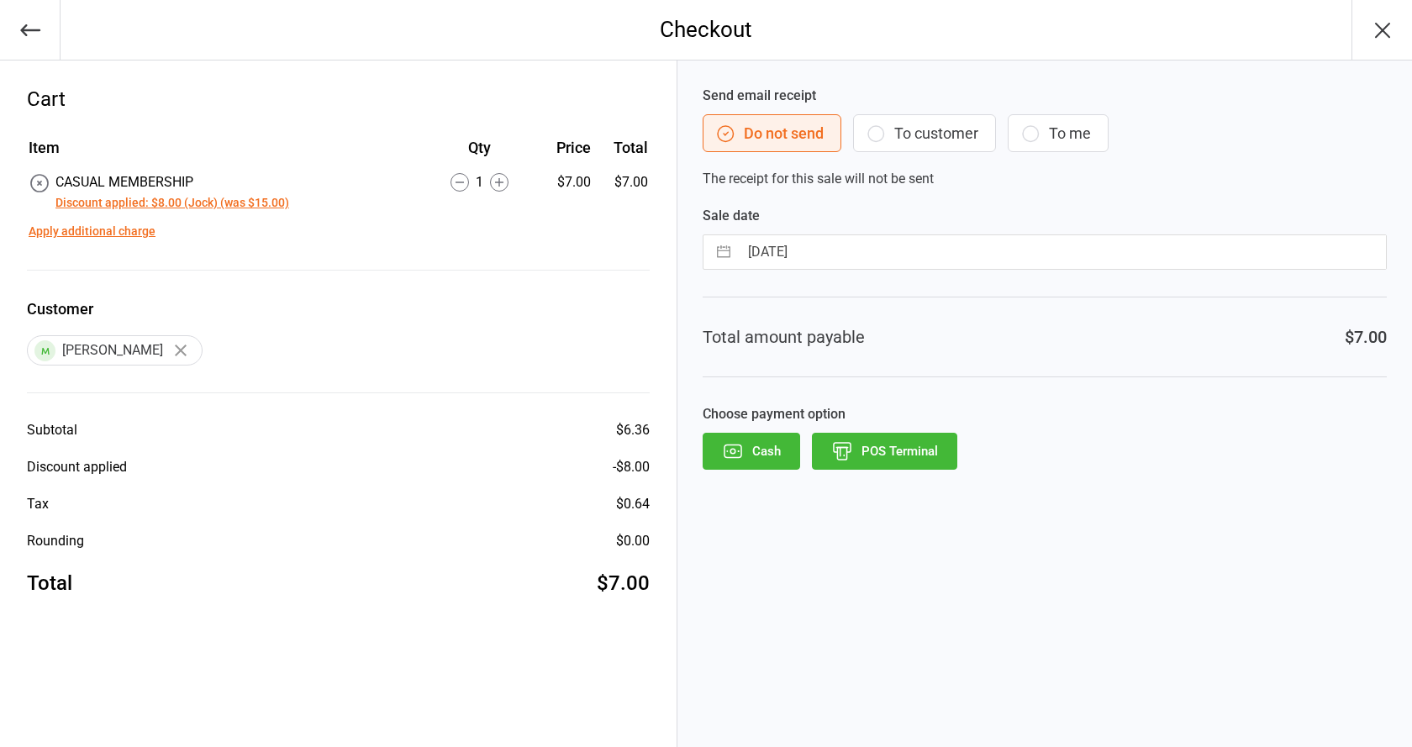
click at [881, 449] on button "POS Terminal" at bounding box center [884, 451] width 145 height 37
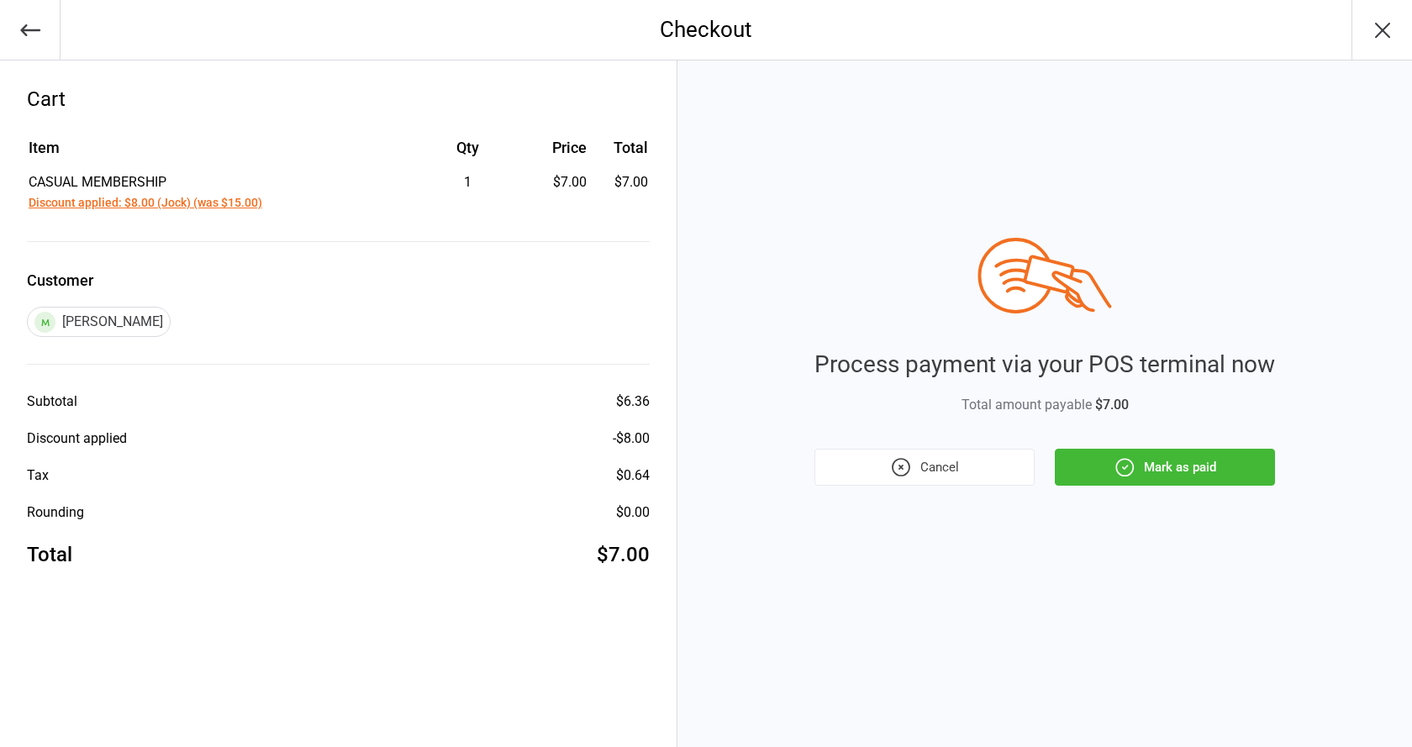
click at [1090, 453] on button "Mark as paid" at bounding box center [1164, 467] width 220 height 37
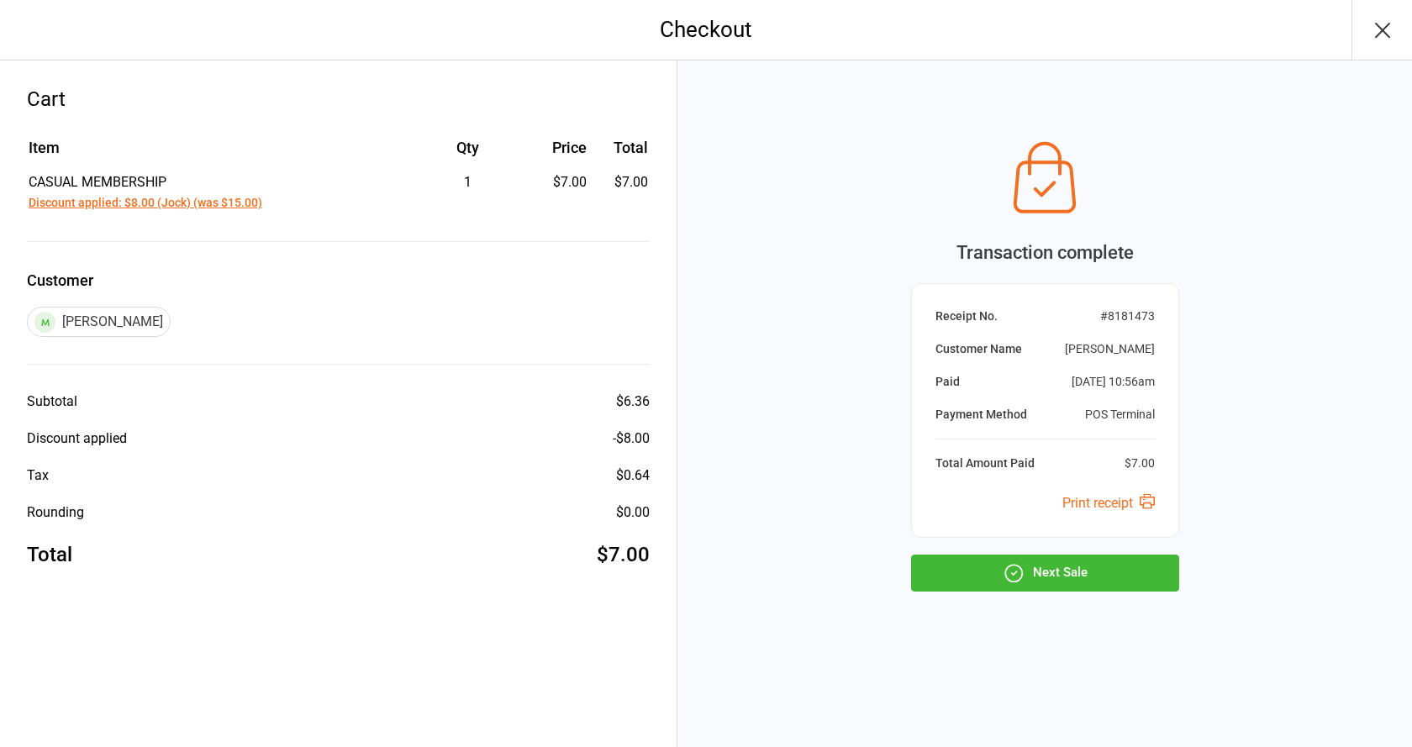
click at [1000, 570] on button "Next Sale" at bounding box center [1045, 573] width 268 height 37
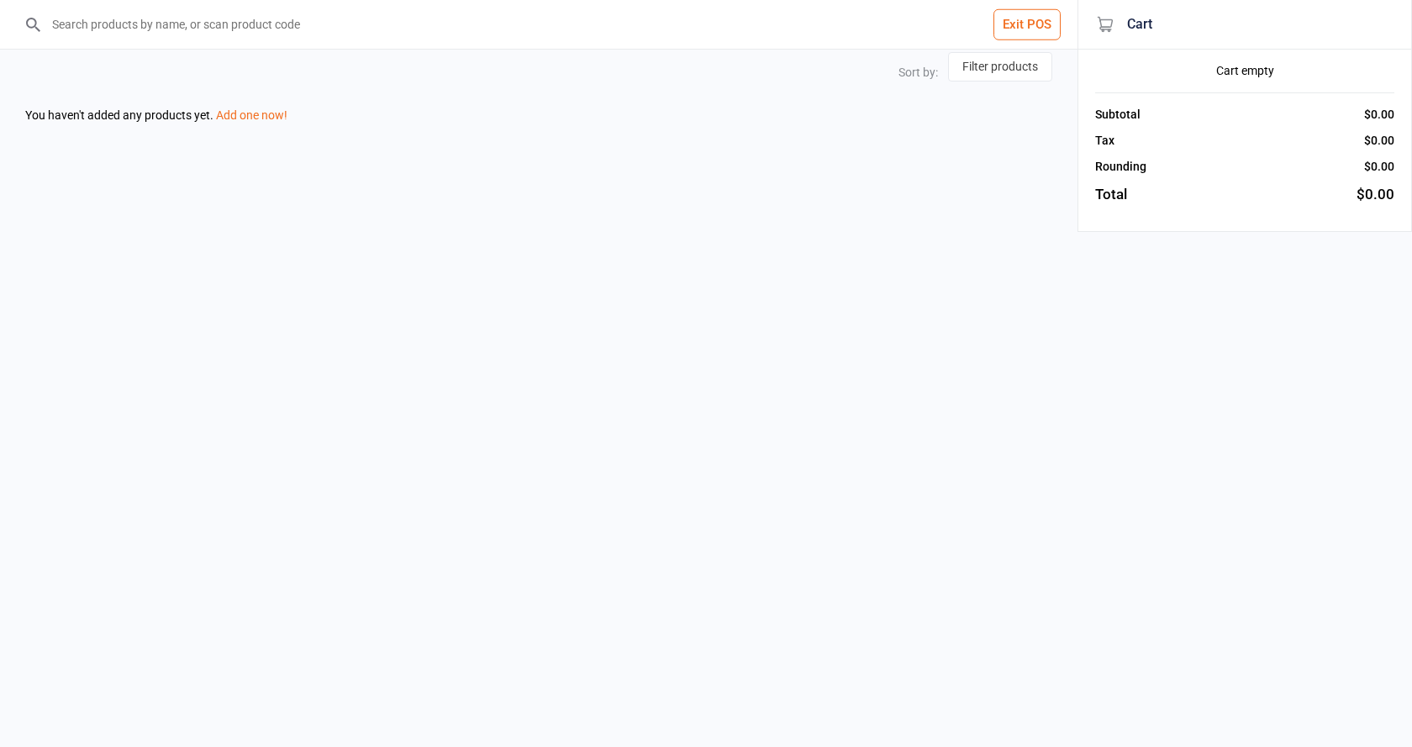
select select "stock_count-desc"
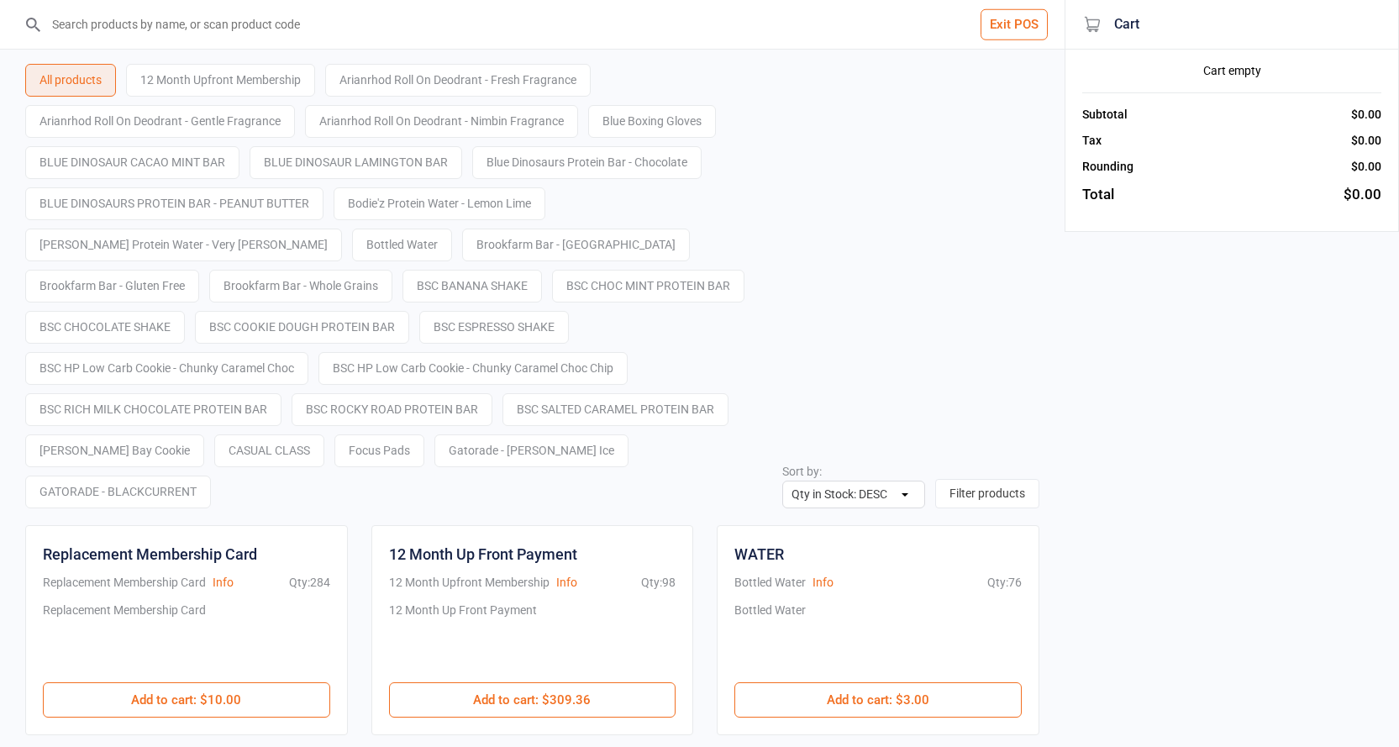
click at [1005, 35] on button "Exit POS" at bounding box center [1013, 24] width 67 height 31
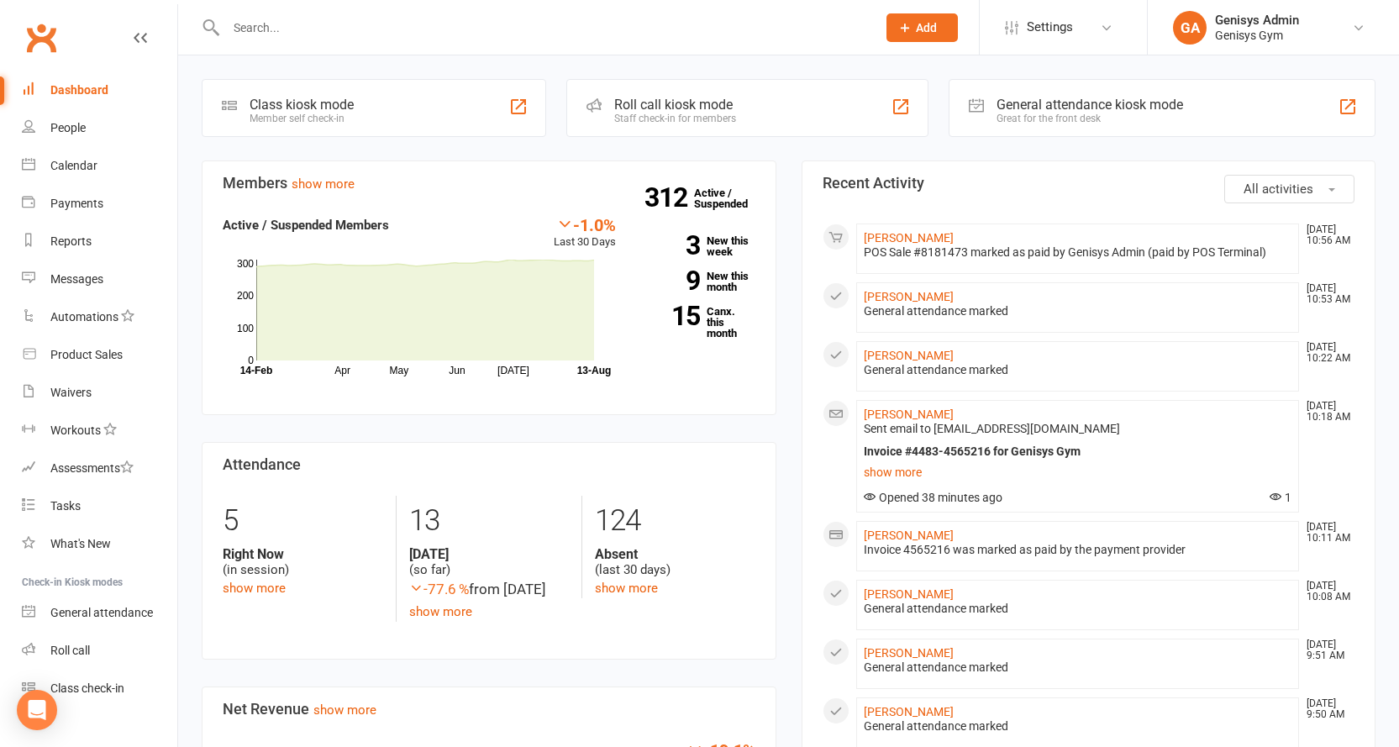
click at [1059, 118] on div "Great for the front desk" at bounding box center [1089, 119] width 187 height 12
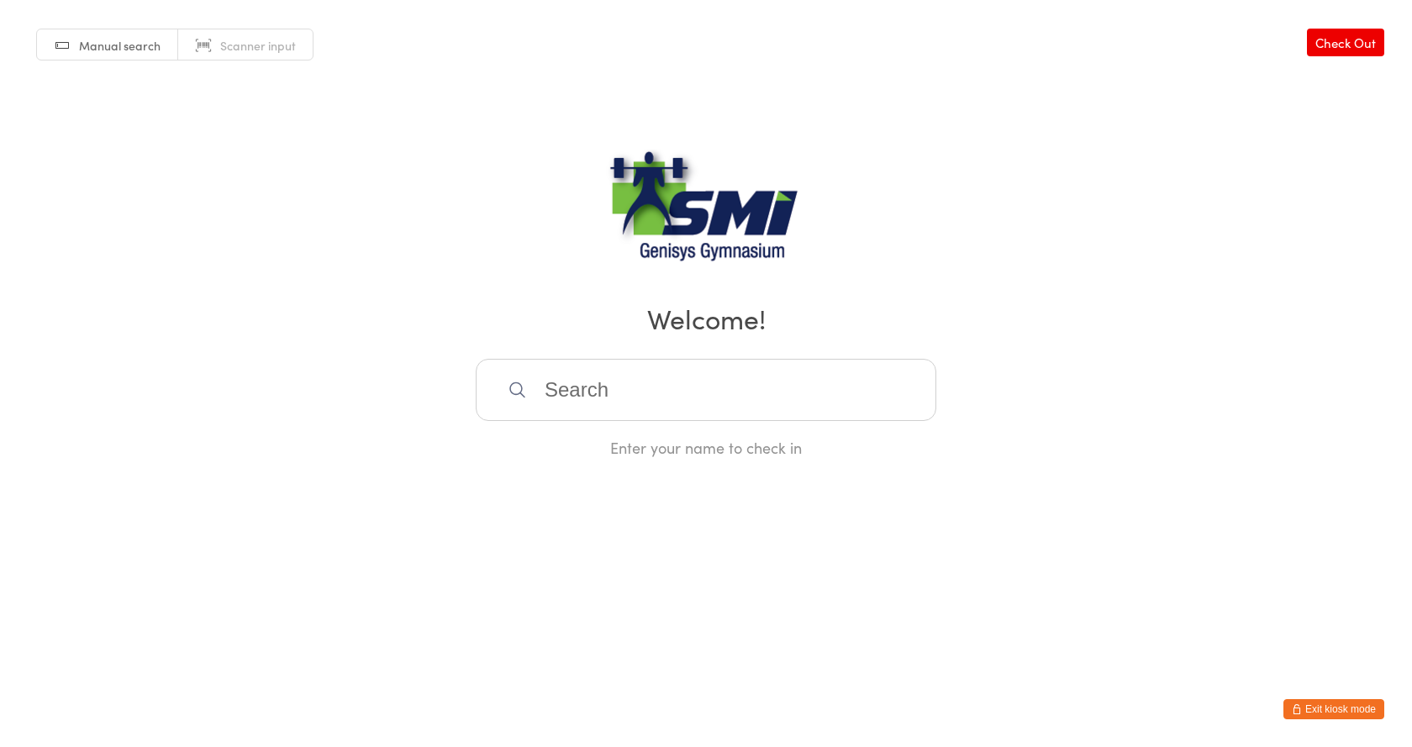
click at [232, 56] on link "Scanner input" at bounding box center [245, 45] width 134 height 32
type input "21571311028"
